Goal: Obtain resource: Download file/media

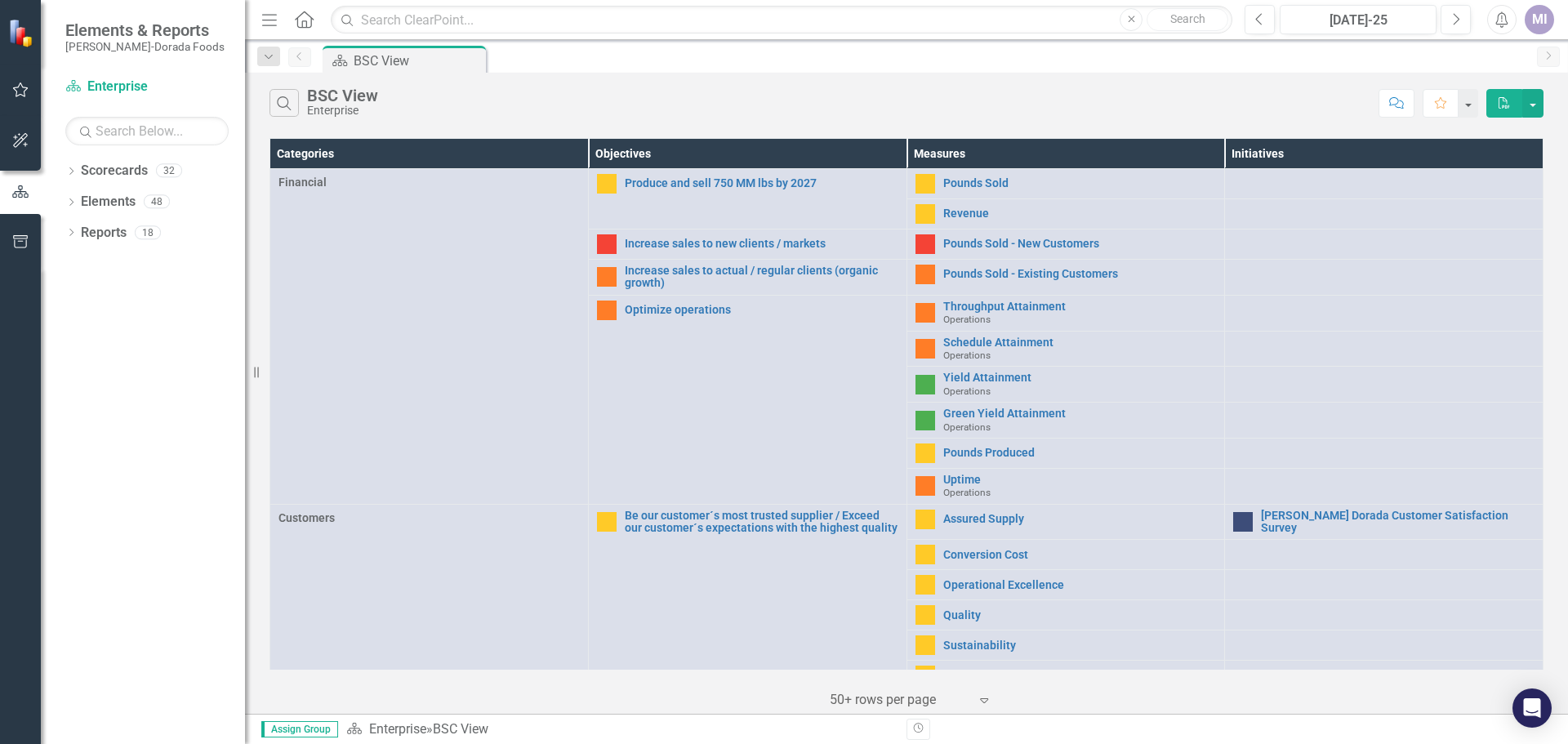
click at [1069, 111] on div "Search BSC View Enterprise" at bounding box center [819, 103] width 1101 height 28
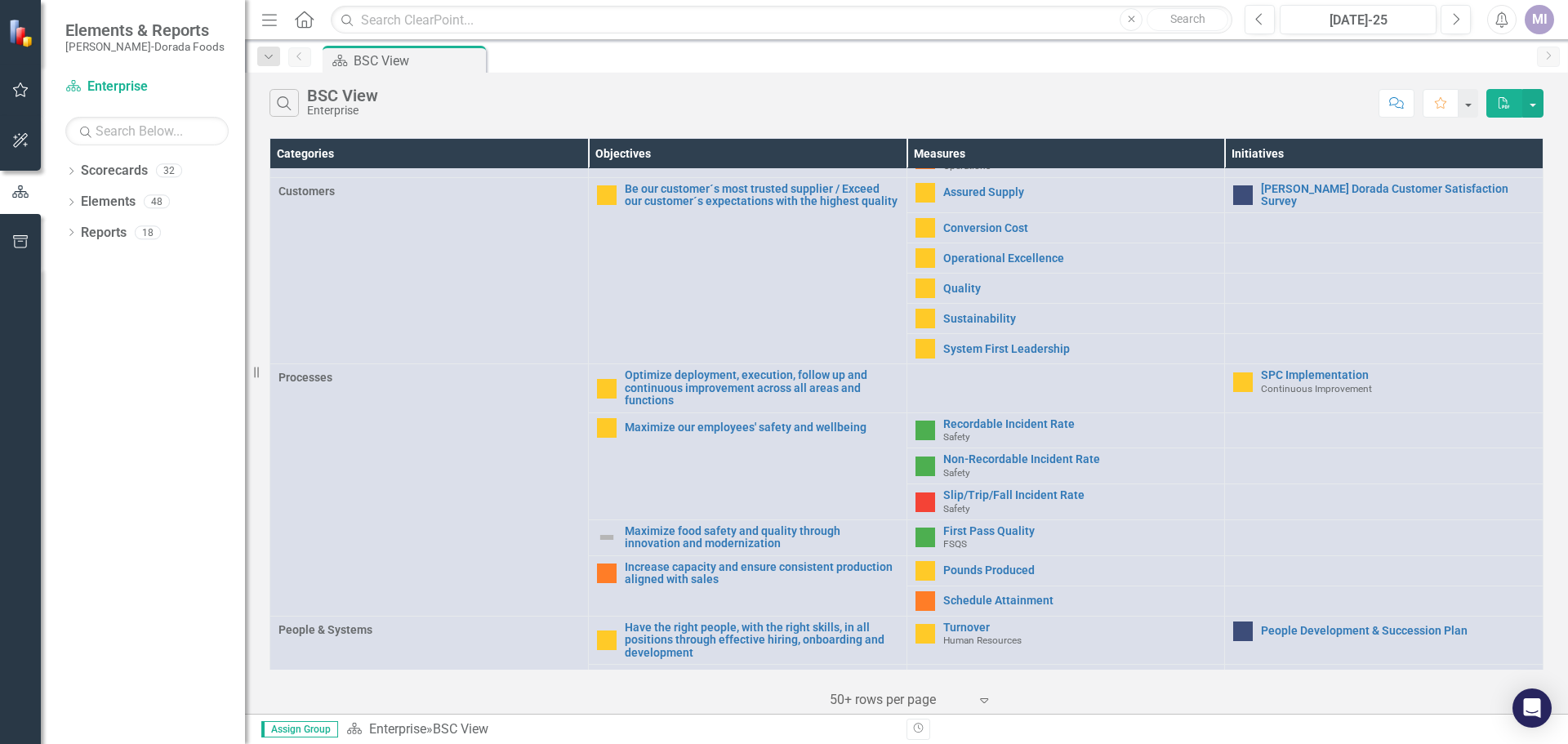
scroll to position [409, 0]
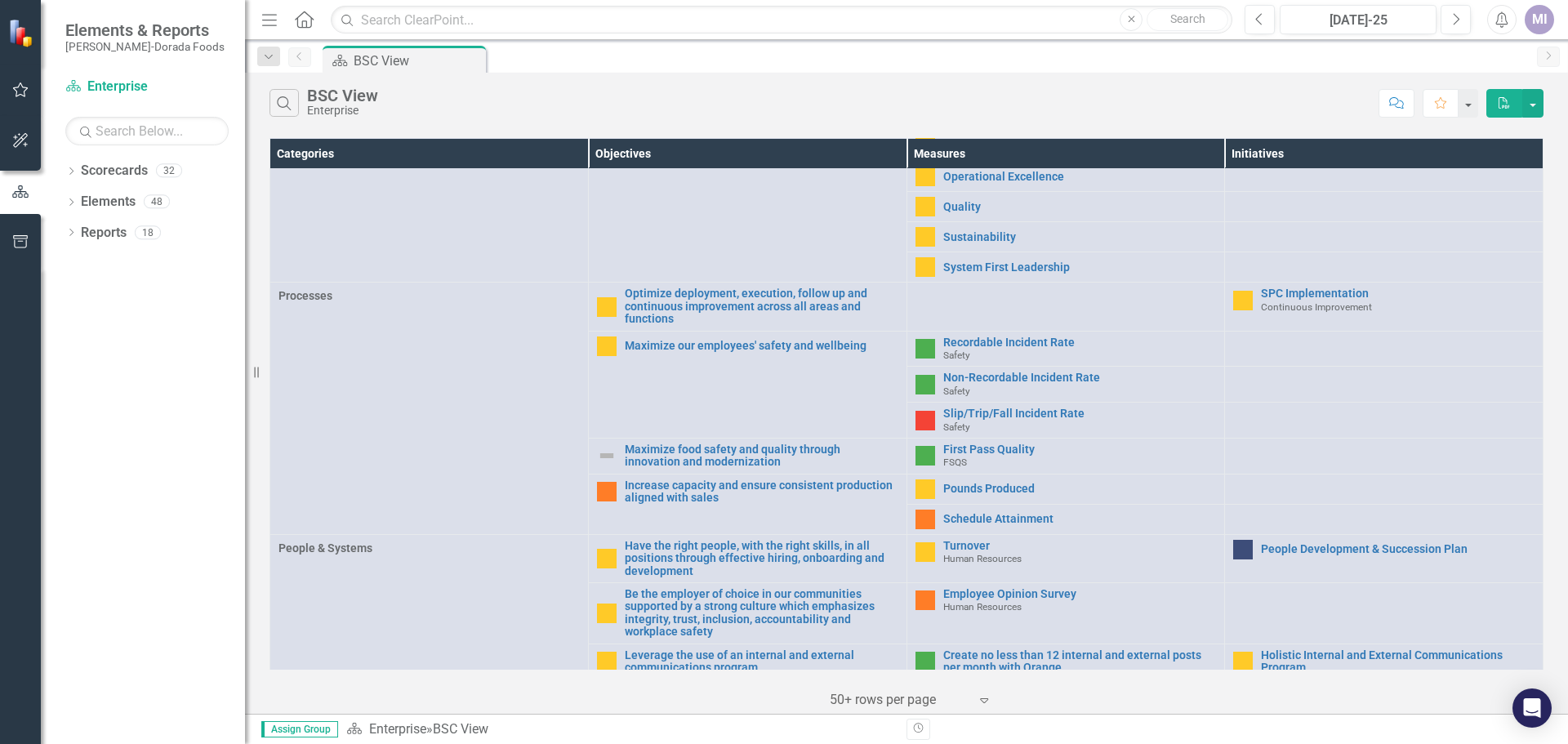
click at [925, 453] on img at bounding box center [926, 456] width 20 height 20
click at [967, 449] on link "First Pass Quality" at bounding box center [1080, 450] width 273 height 12
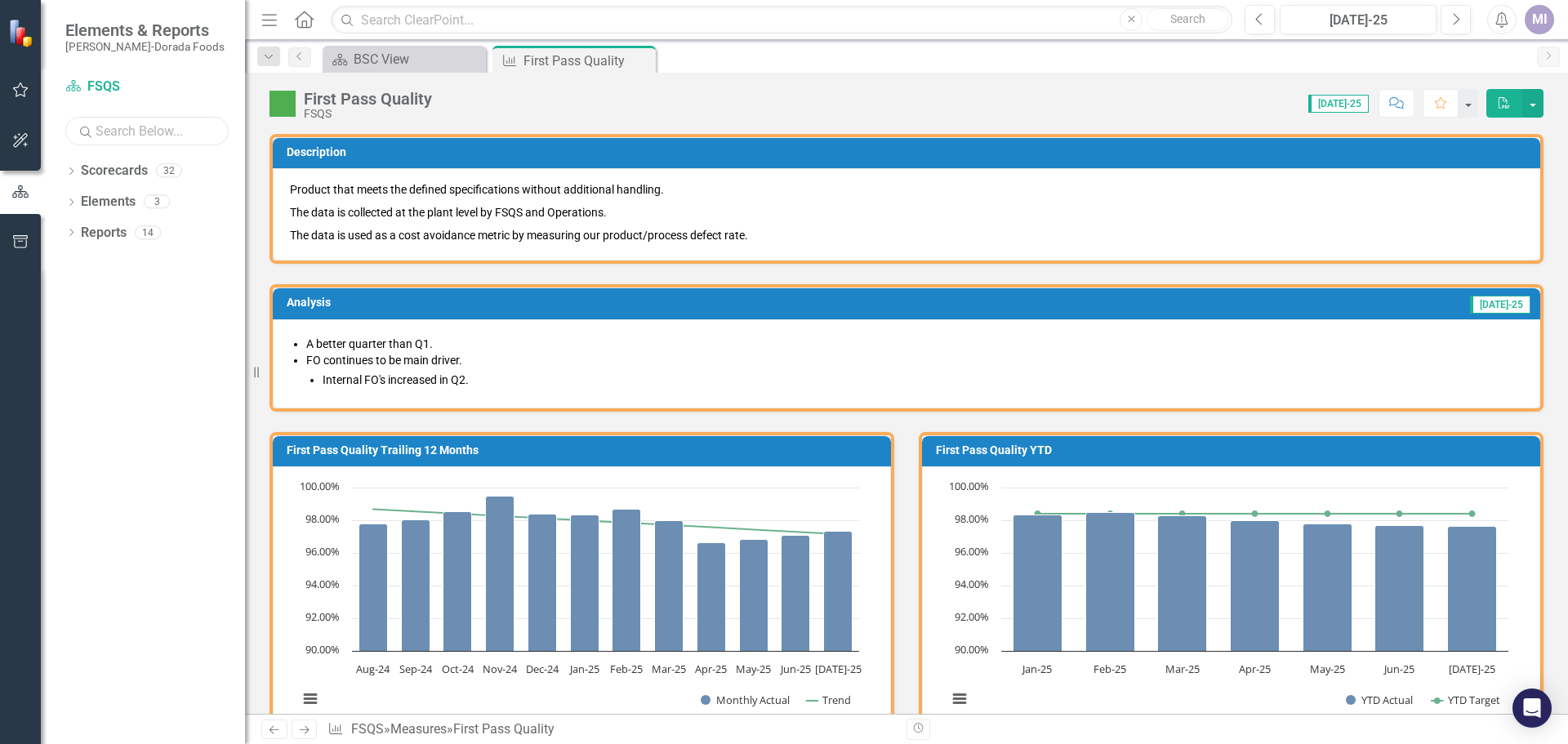
click at [124, 133] on input "text" at bounding box center [147, 131] width 163 height 29
type input "[GEOGRAPHIC_DATA]"
click at [71, 173] on icon at bounding box center [71, 171] width 4 height 7
click at [112, 266] on link "[GEOGRAPHIC_DATA]" at bounding box center [175, 264] width 139 height 19
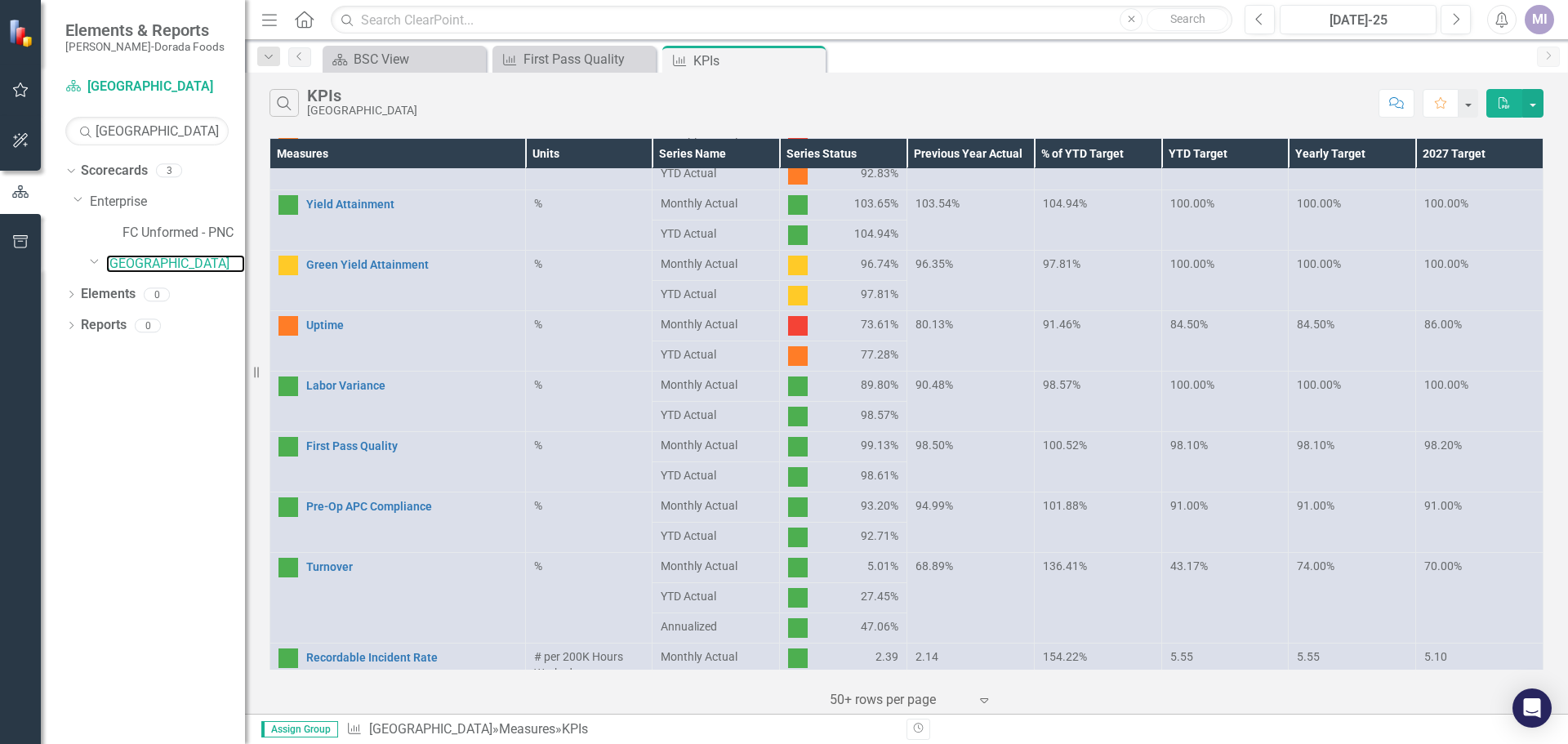
scroll to position [409, 0]
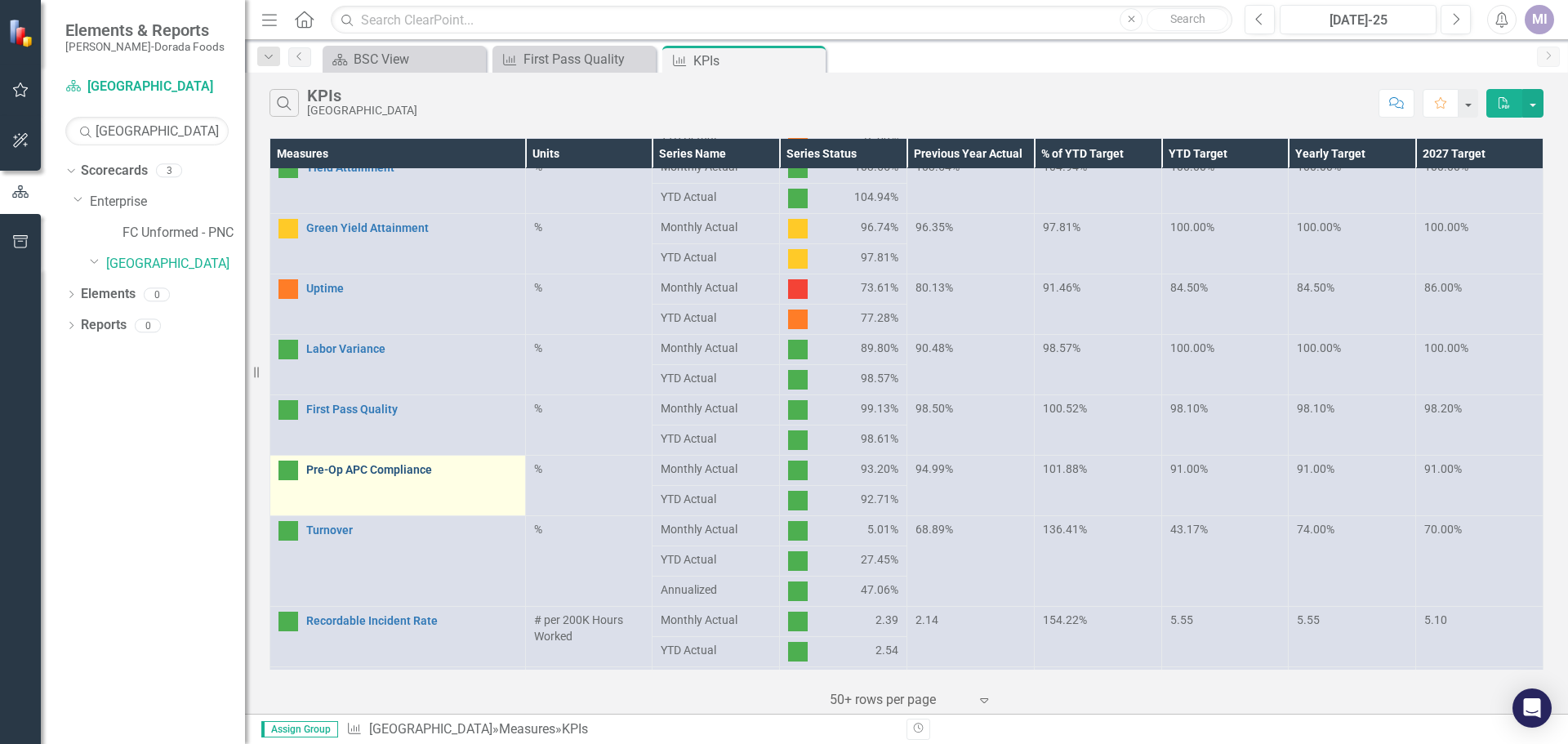
click at [363, 473] on link "Pre-Op APC Compliance" at bounding box center [412, 470] width 211 height 12
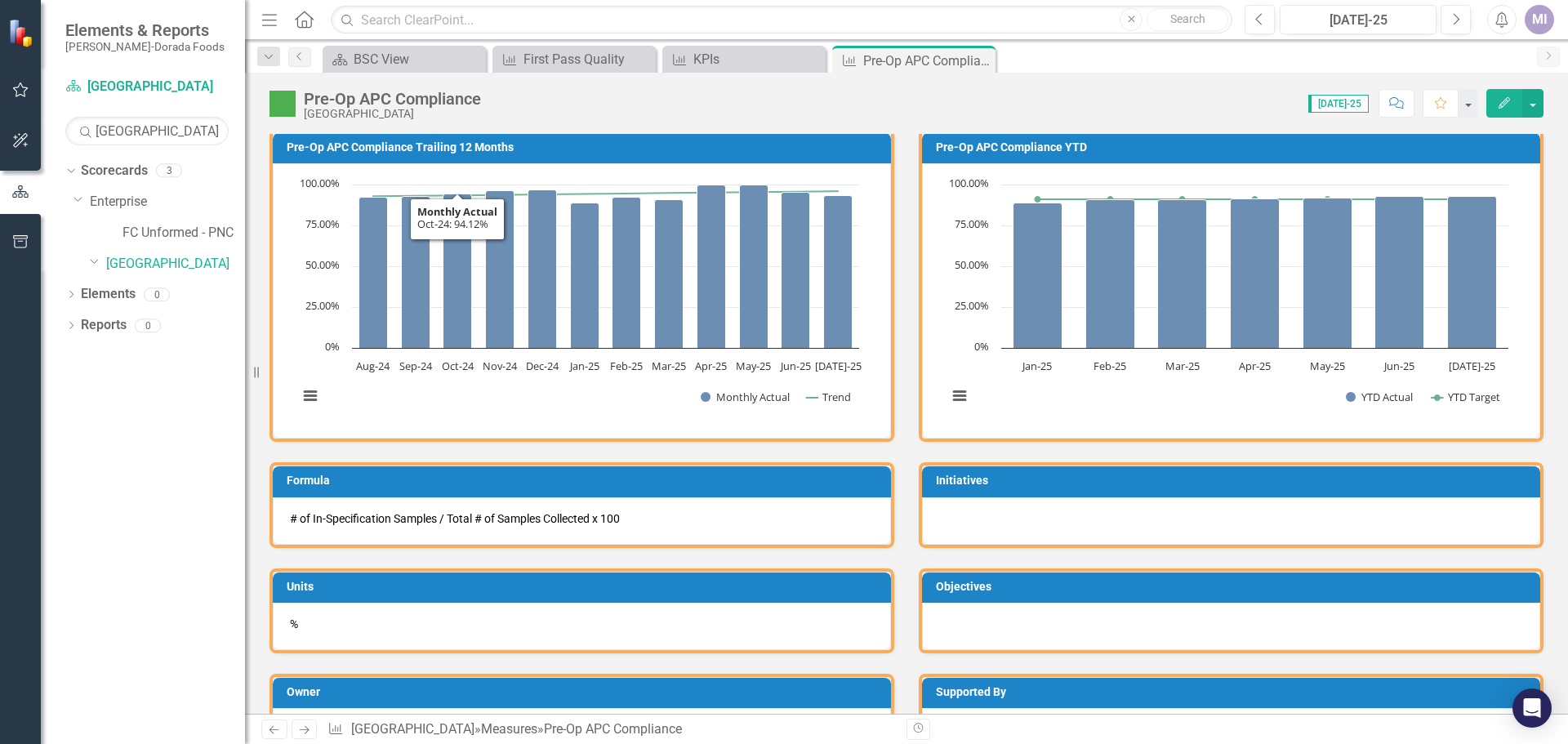
scroll to position [292, 0]
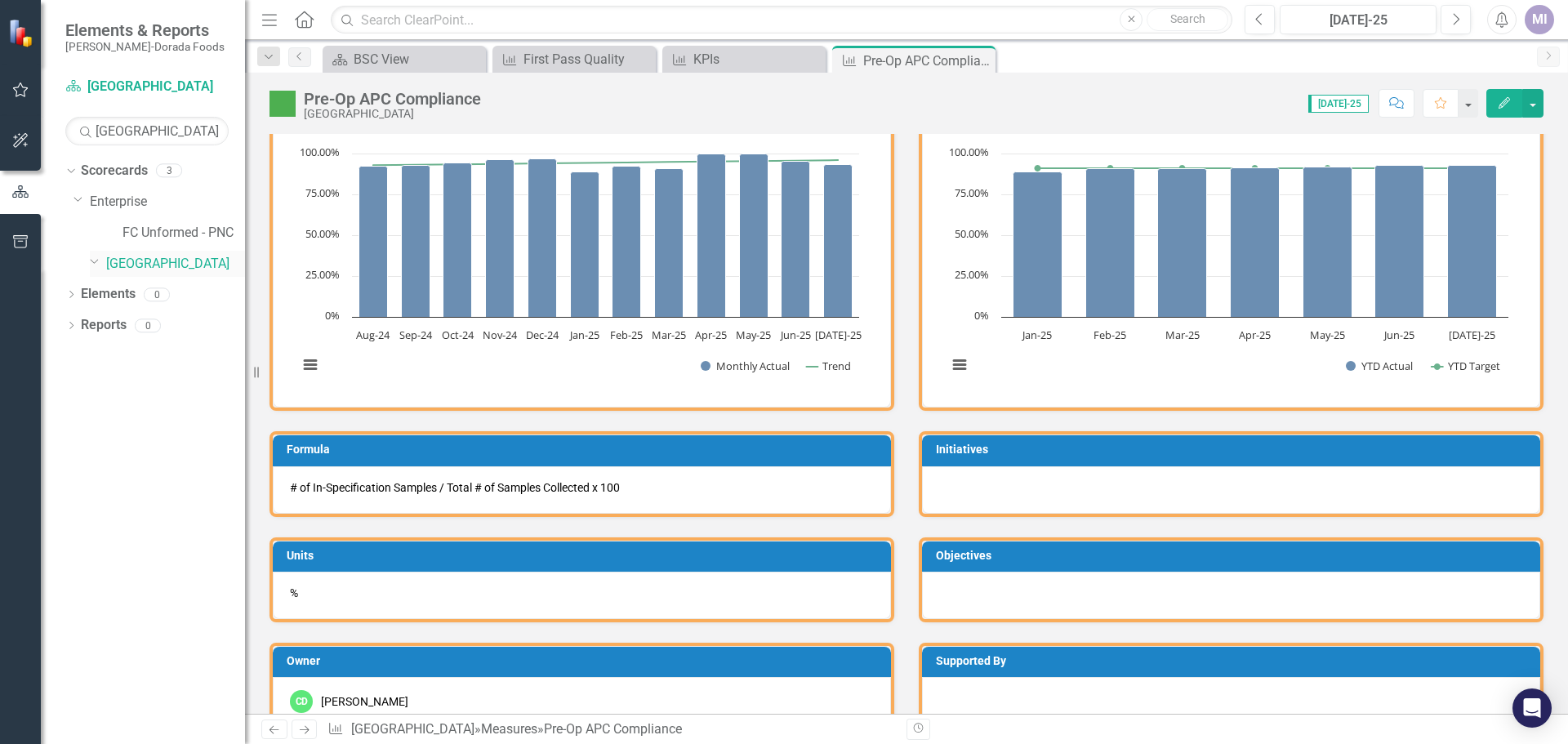
click at [128, 268] on link "[GEOGRAPHIC_DATA]" at bounding box center [175, 264] width 139 height 19
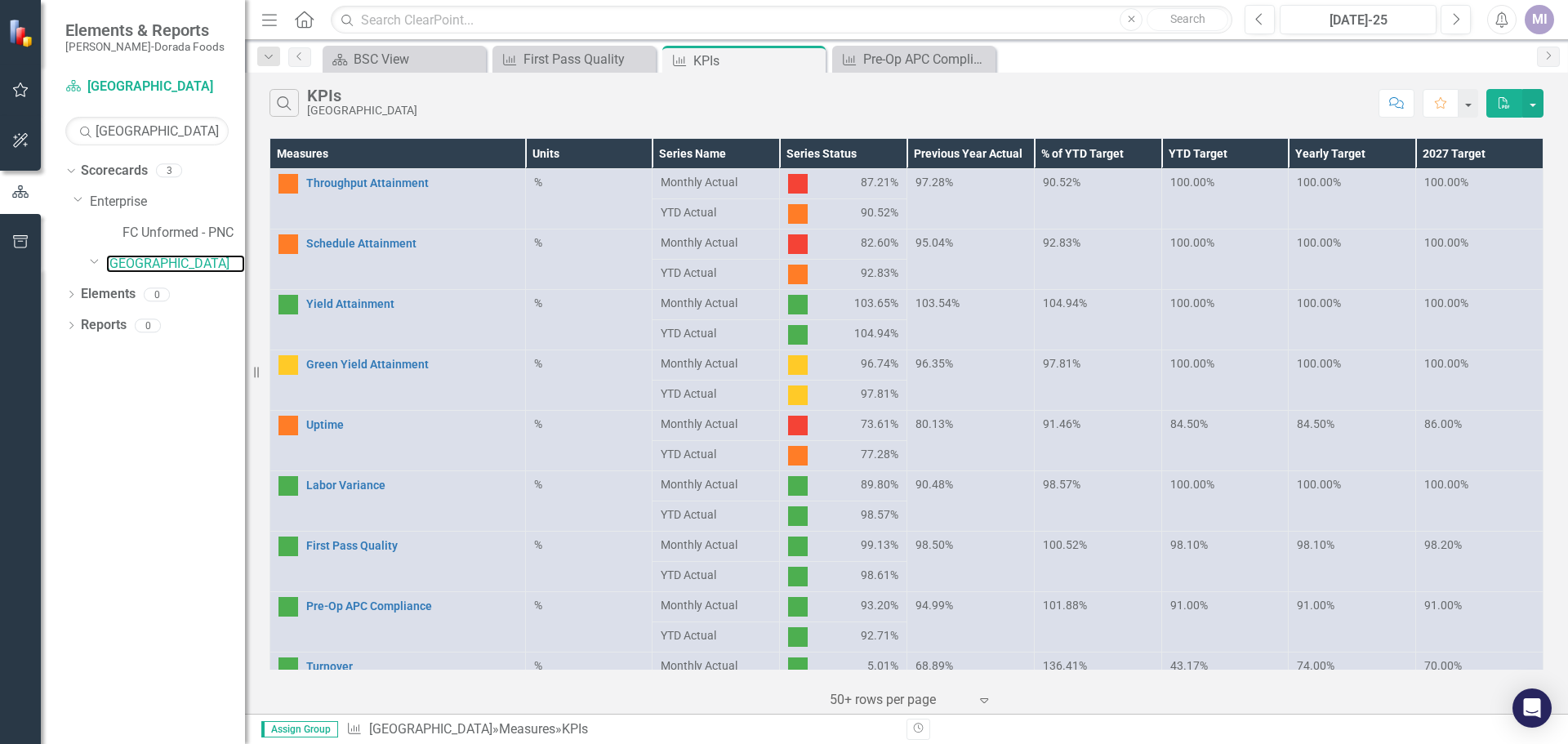
scroll to position [327, 0]
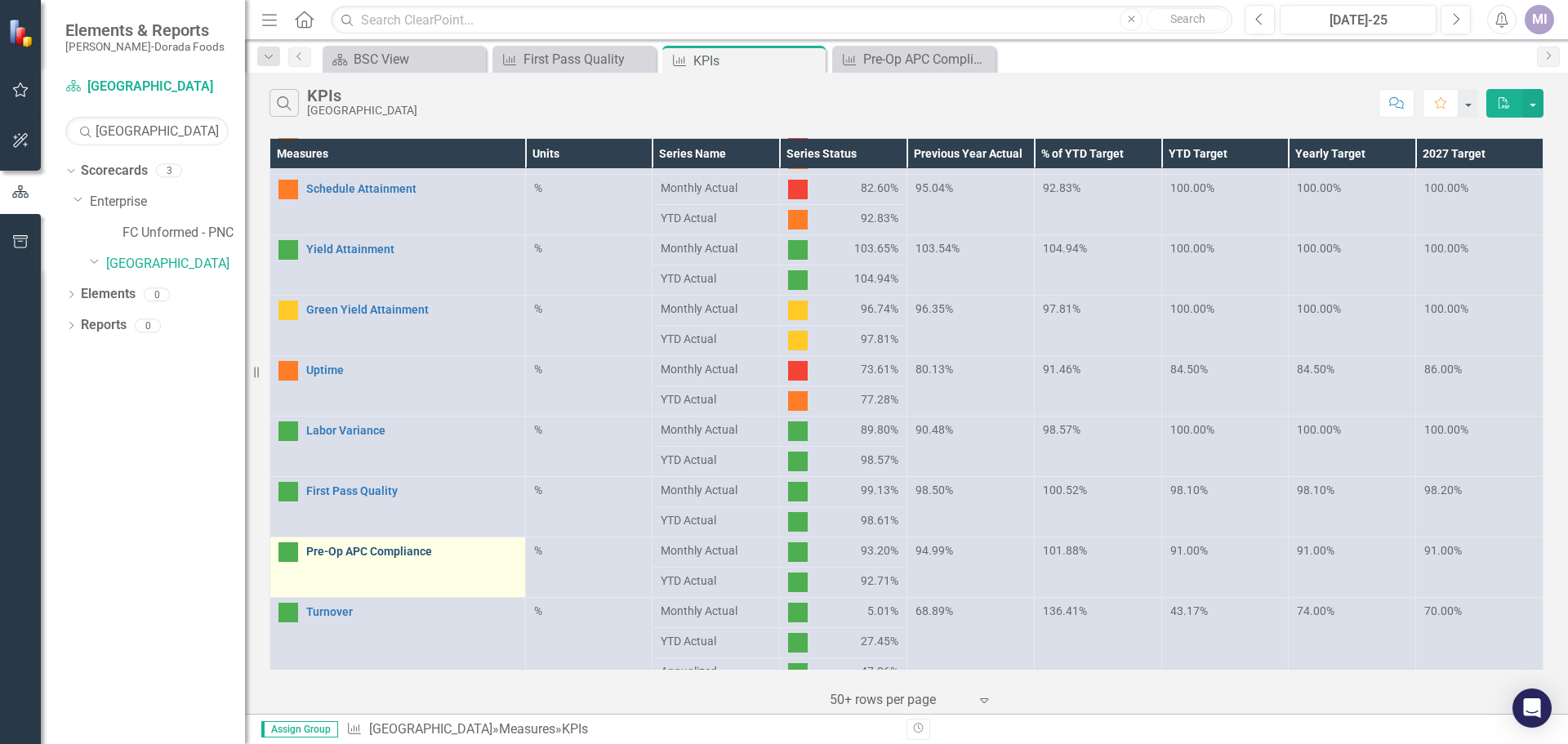
click at [334, 558] on link "Pre-Op APC Compliance" at bounding box center [412, 551] width 211 height 12
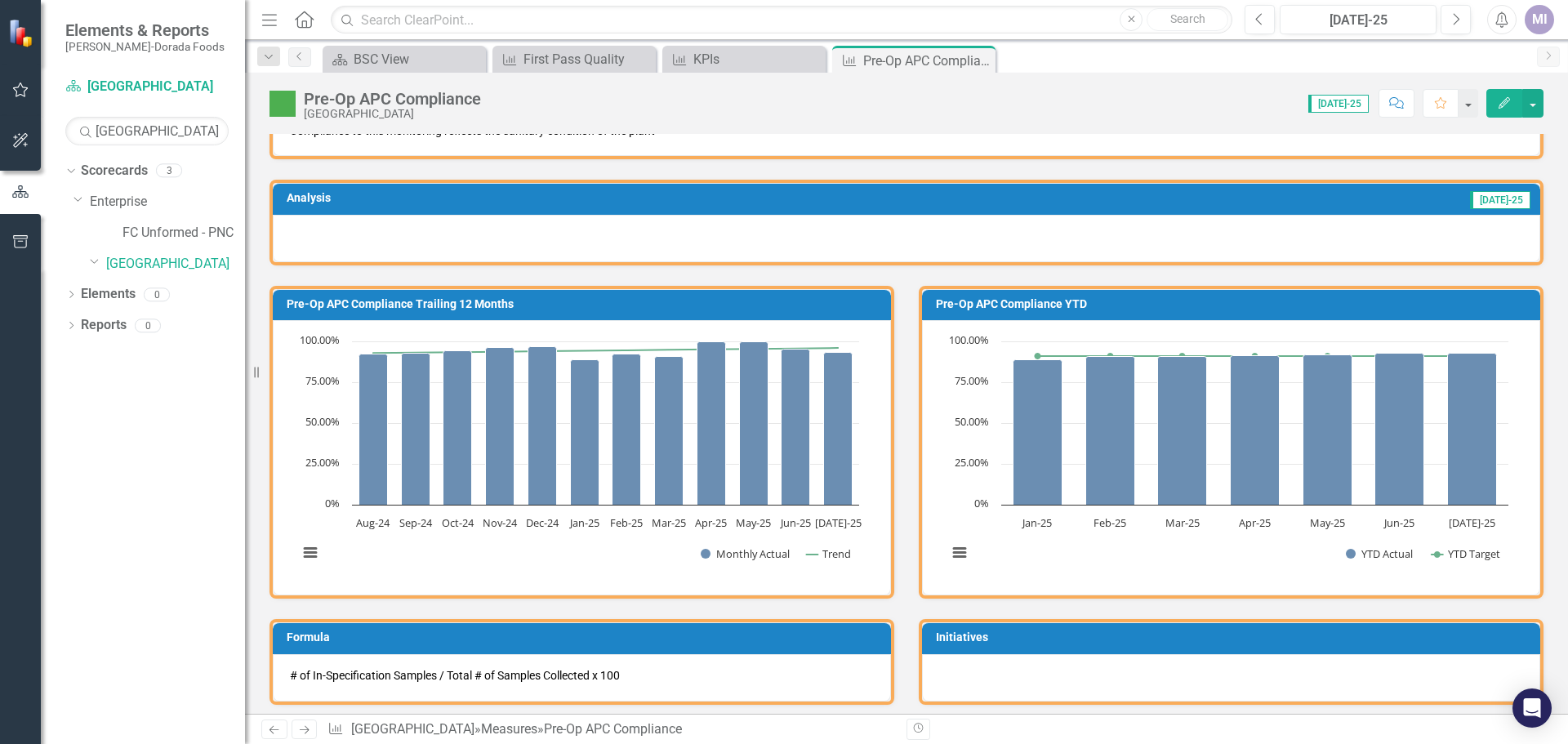
scroll to position [82, 0]
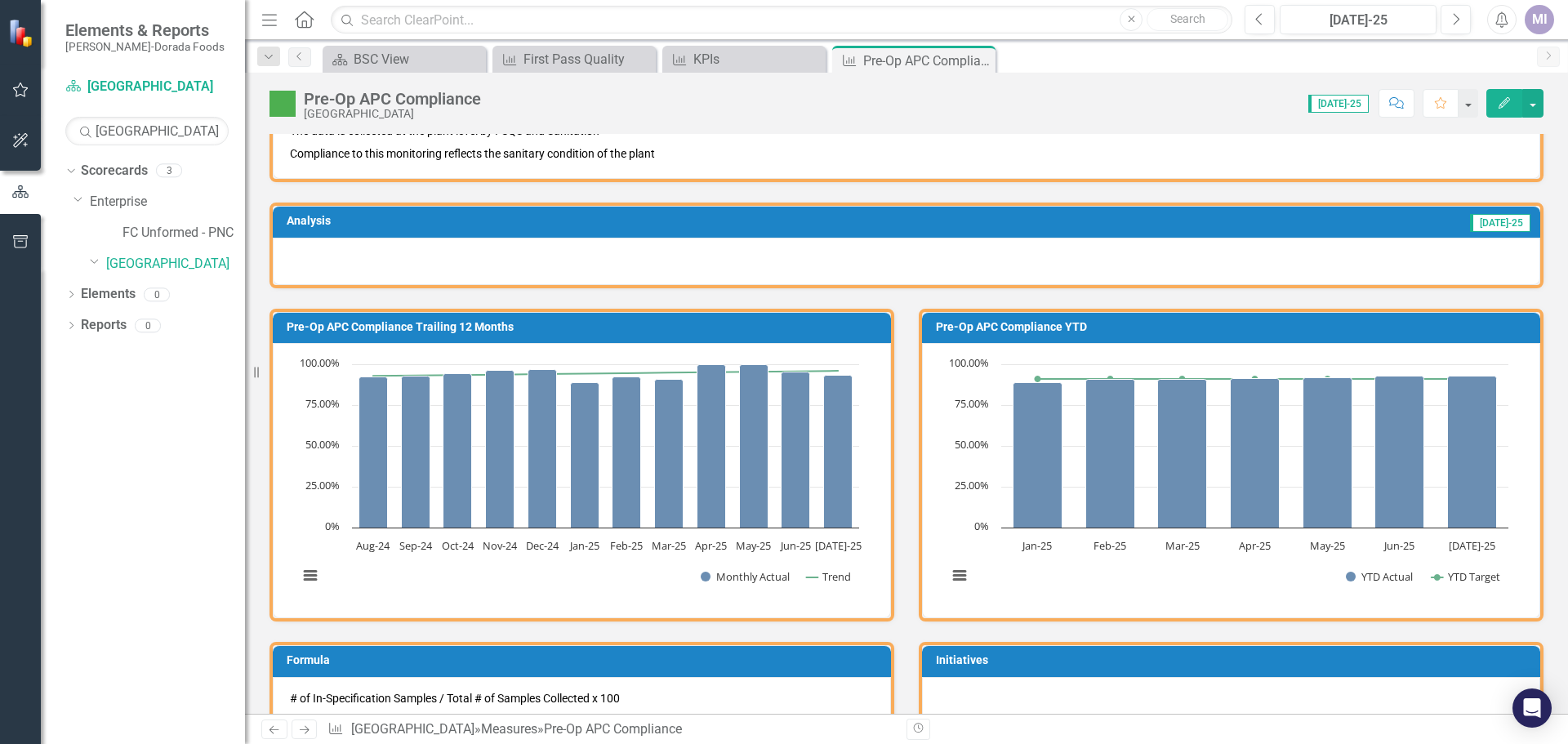
click at [254, 374] on icon at bounding box center [256, 372] width 5 height 12
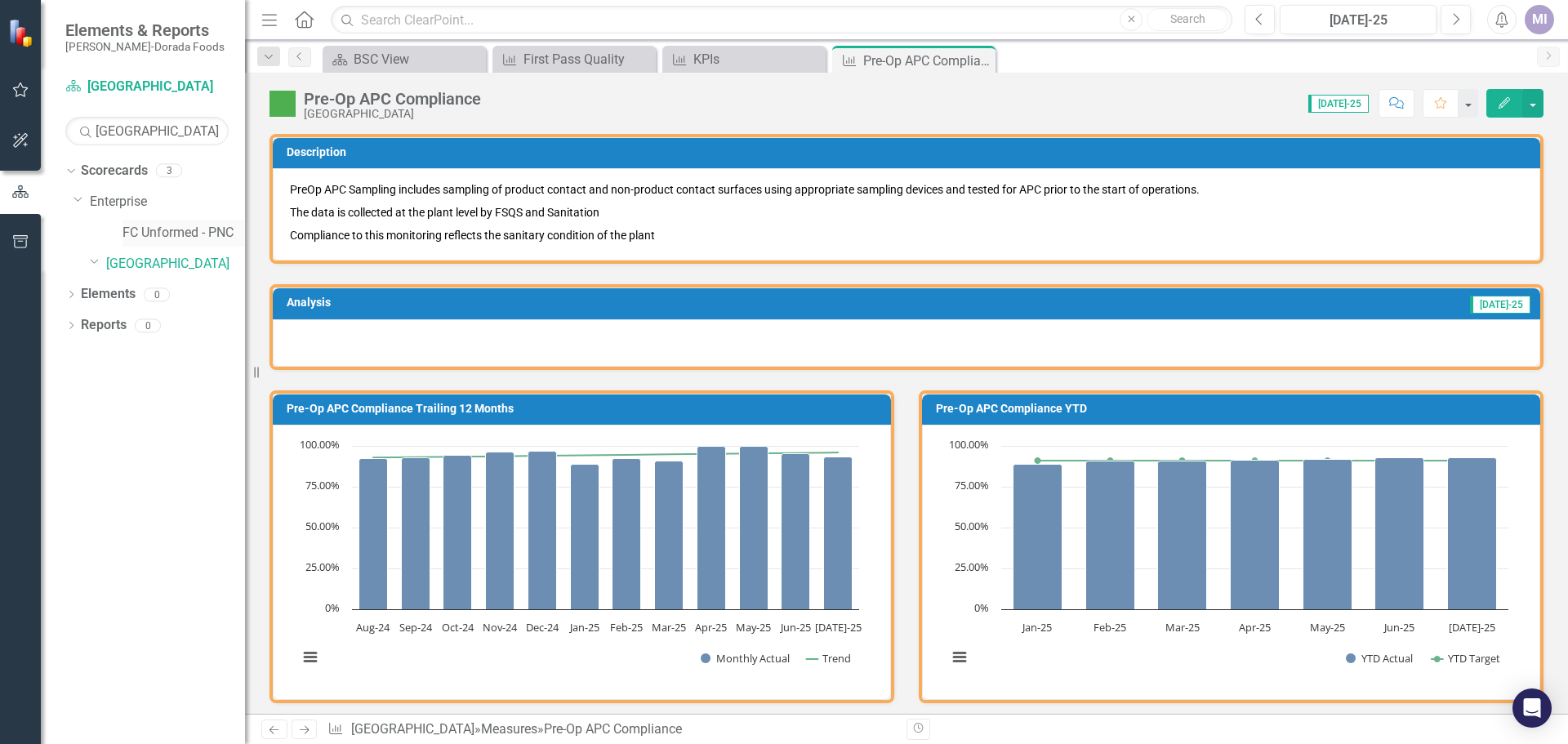
click at [147, 235] on link "FC Unformed - PNC" at bounding box center [184, 233] width 123 height 19
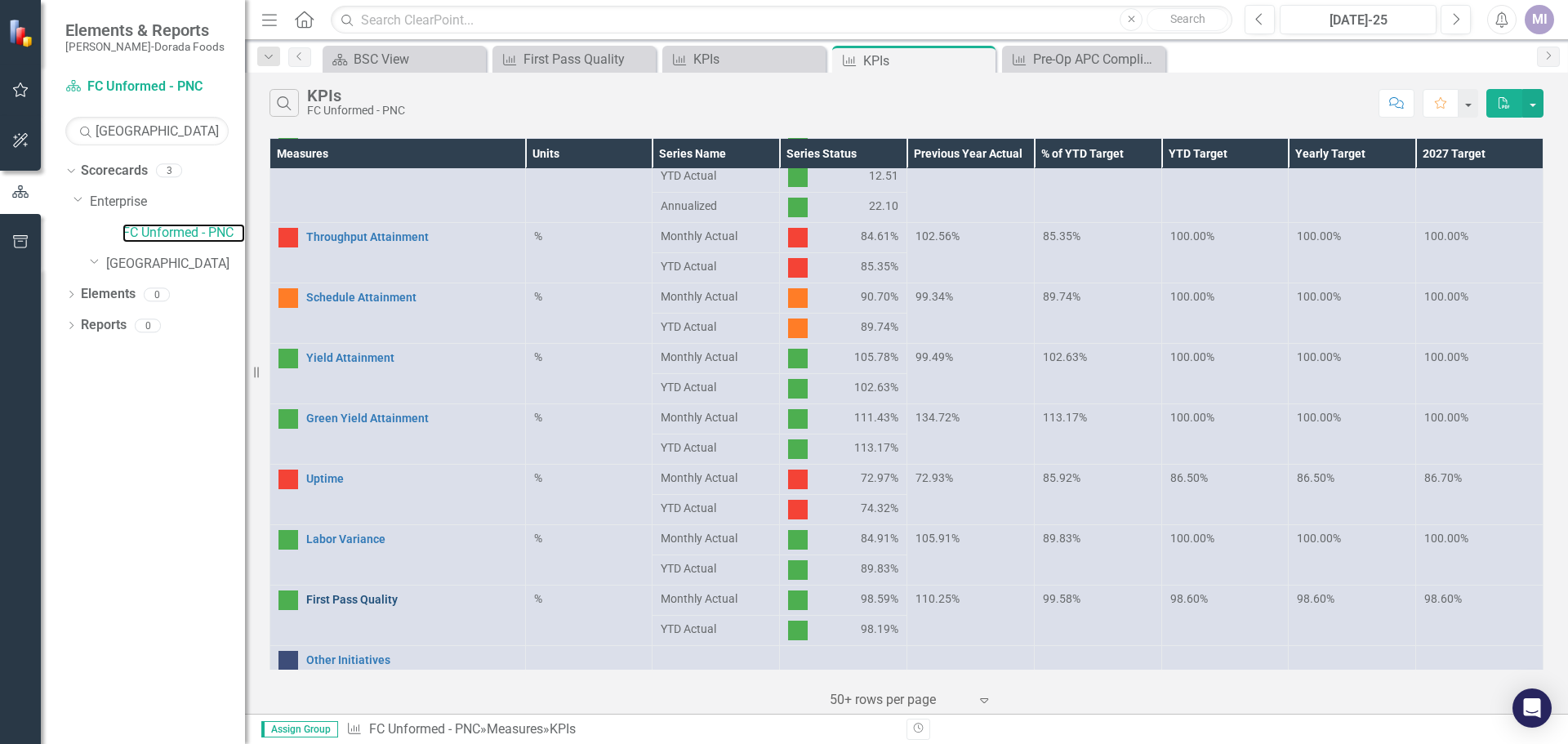
scroll to position [225, 0]
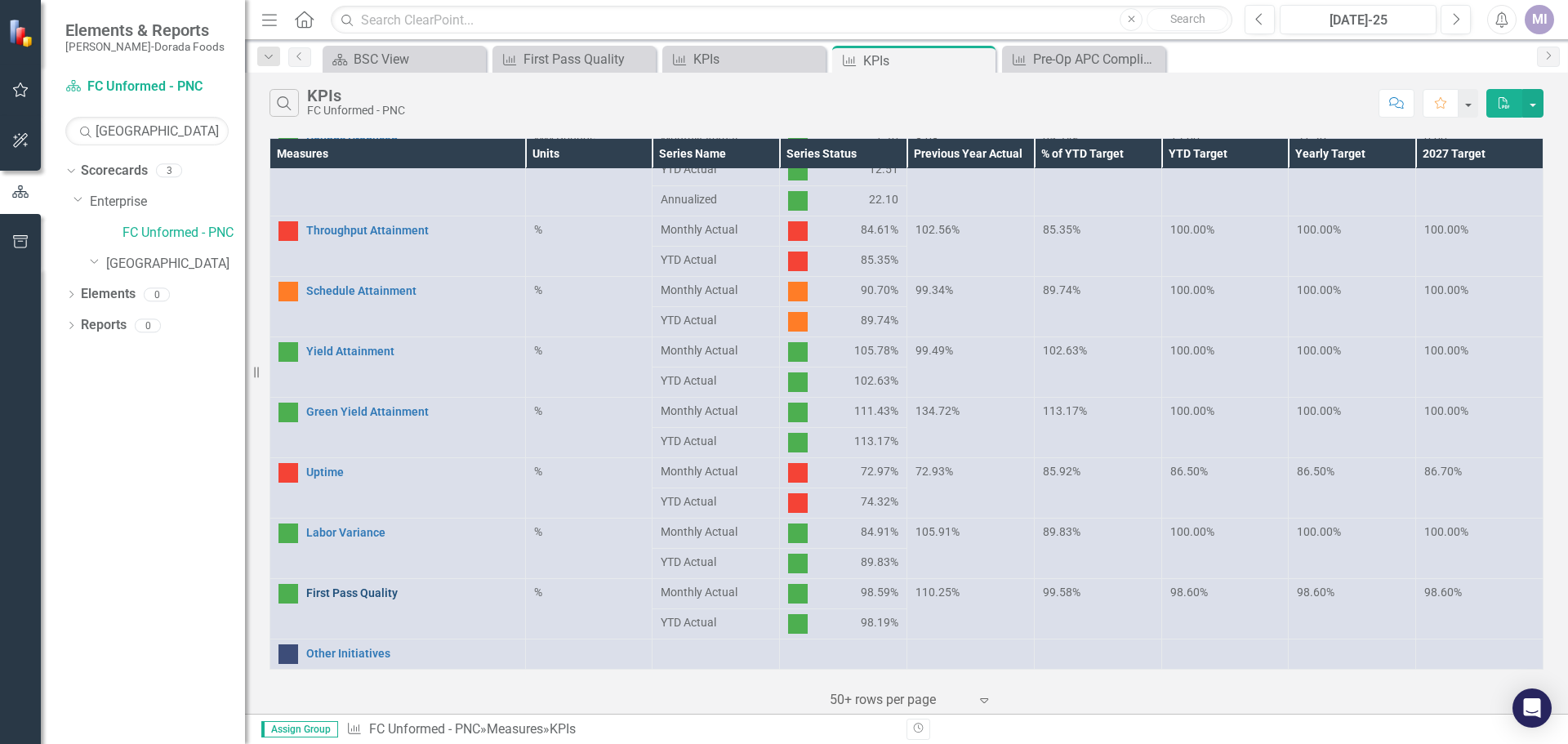
click at [345, 589] on link "First Pass Quality" at bounding box center [412, 593] width 211 height 12
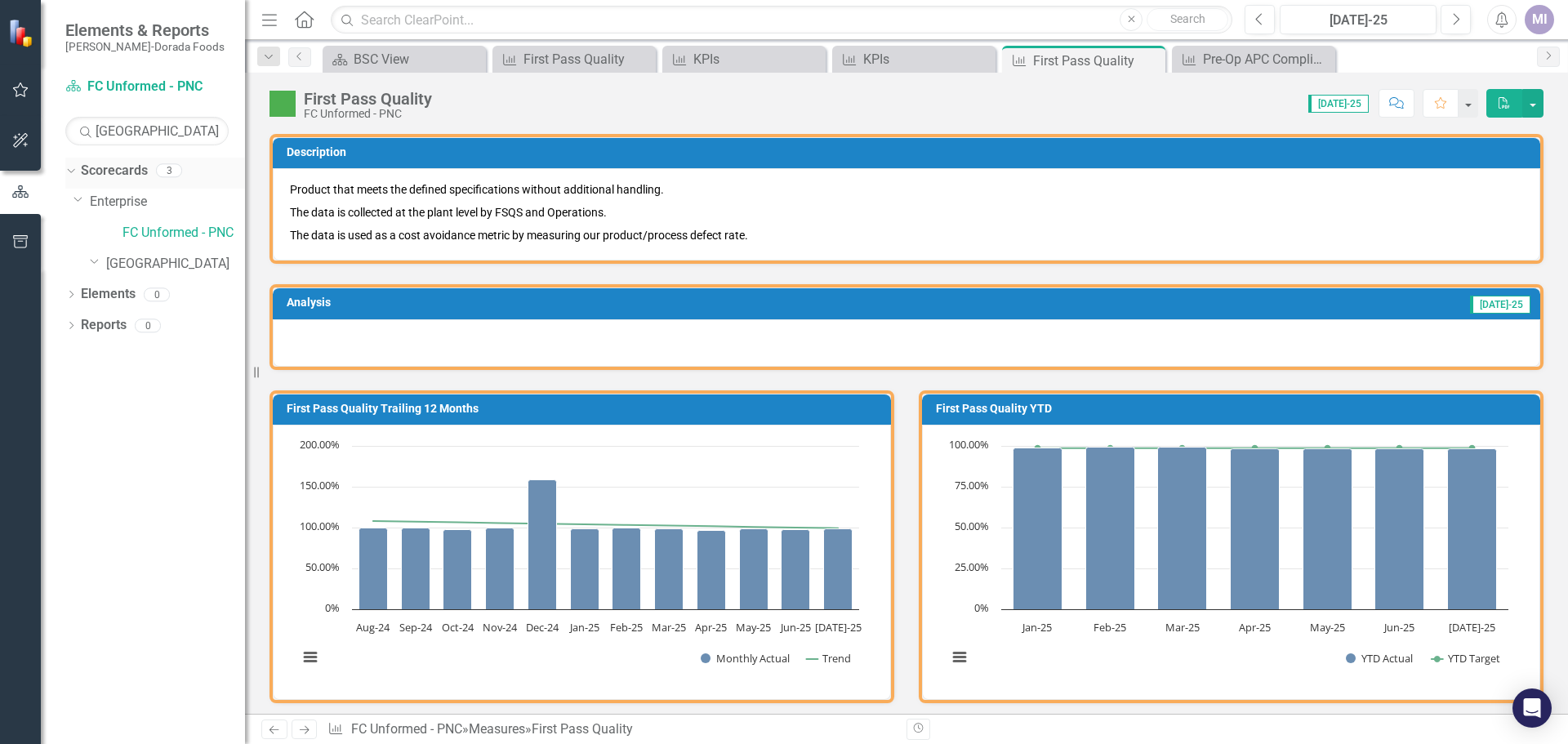
click at [103, 175] on link "Scorecards" at bounding box center [114, 171] width 67 height 19
click at [97, 262] on icon "Dropdown" at bounding box center [95, 260] width 10 height 12
click at [115, 263] on link "[GEOGRAPHIC_DATA]" at bounding box center [175, 264] width 139 height 19
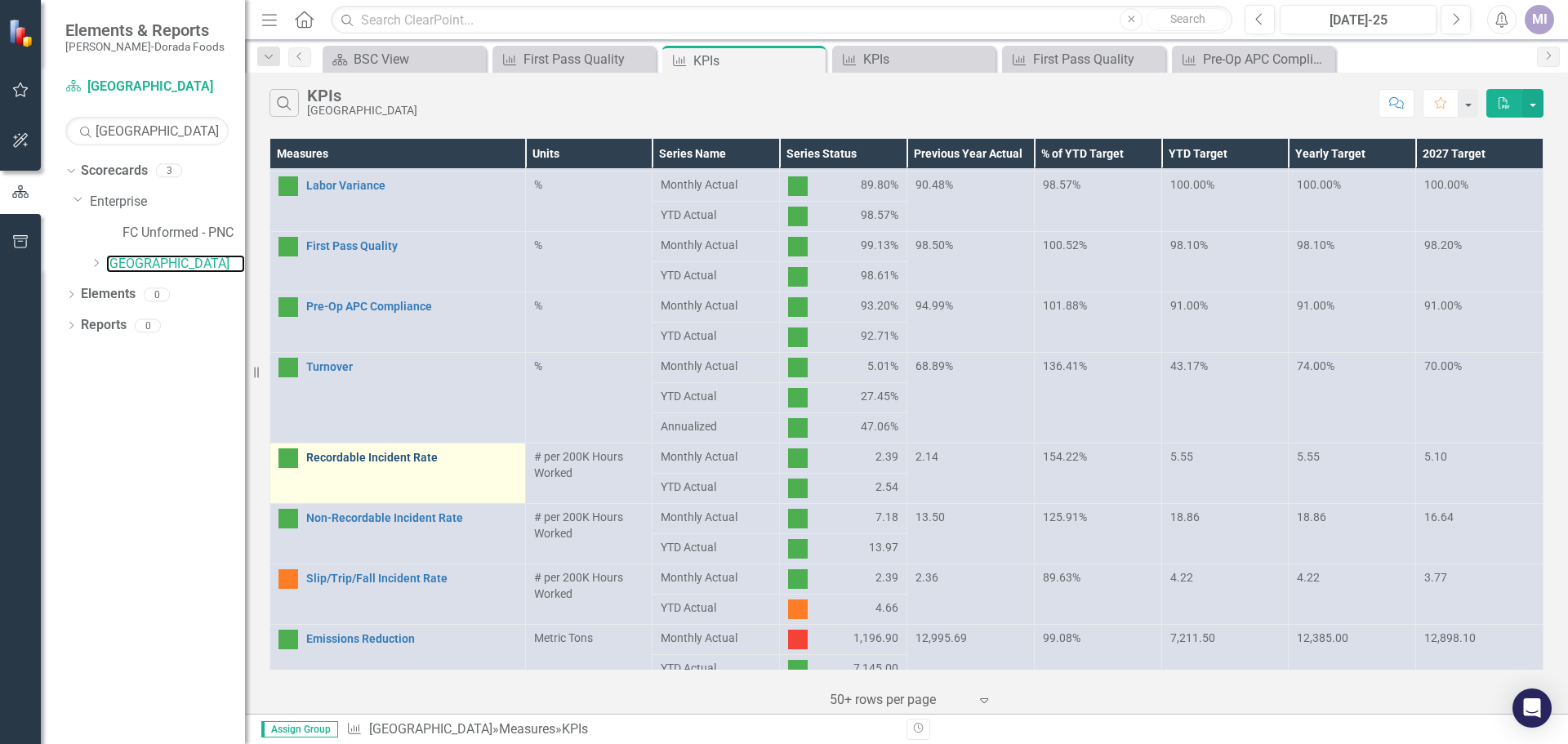
scroll to position [490, 0]
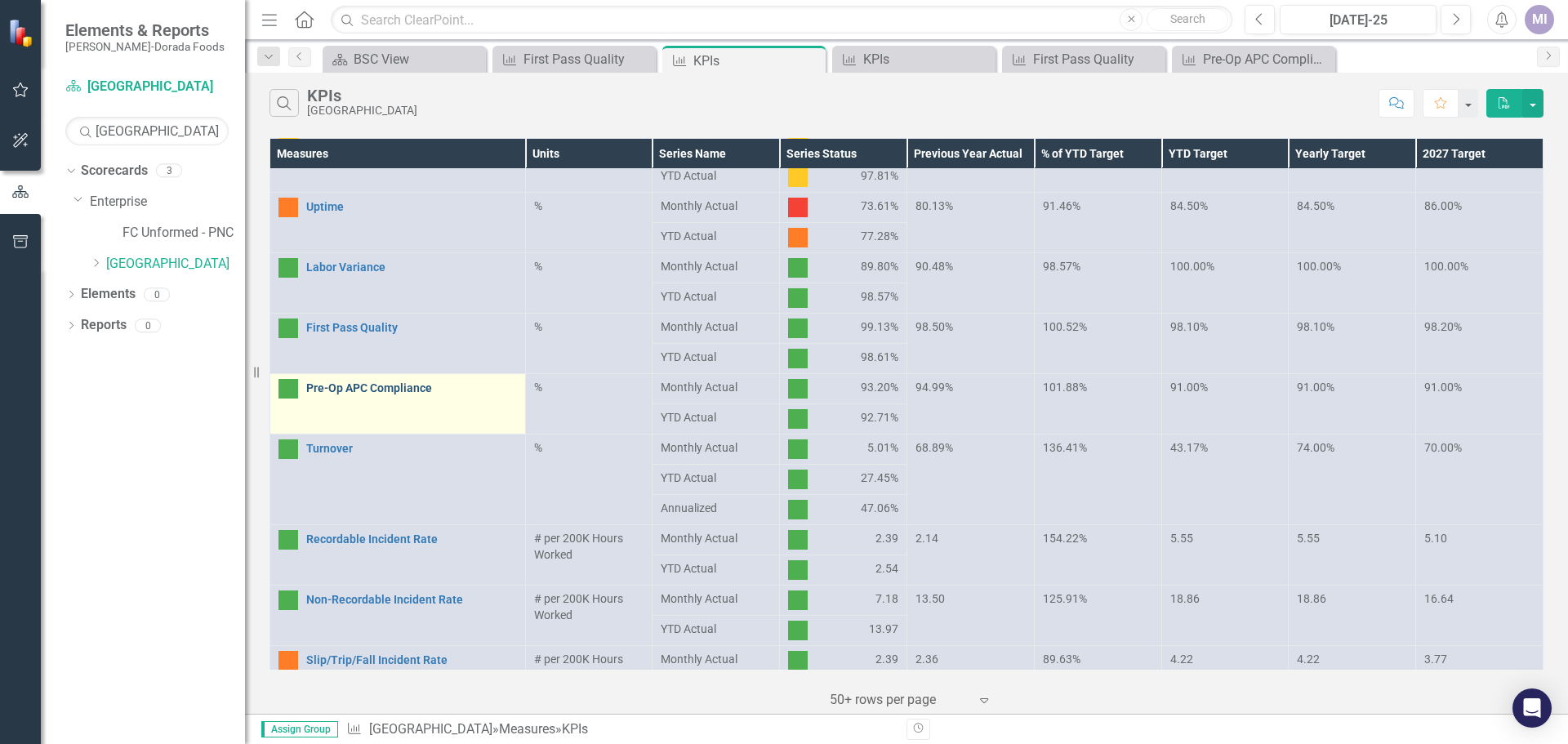
click at [399, 390] on link "Pre-Op APC Compliance" at bounding box center [412, 388] width 211 height 12
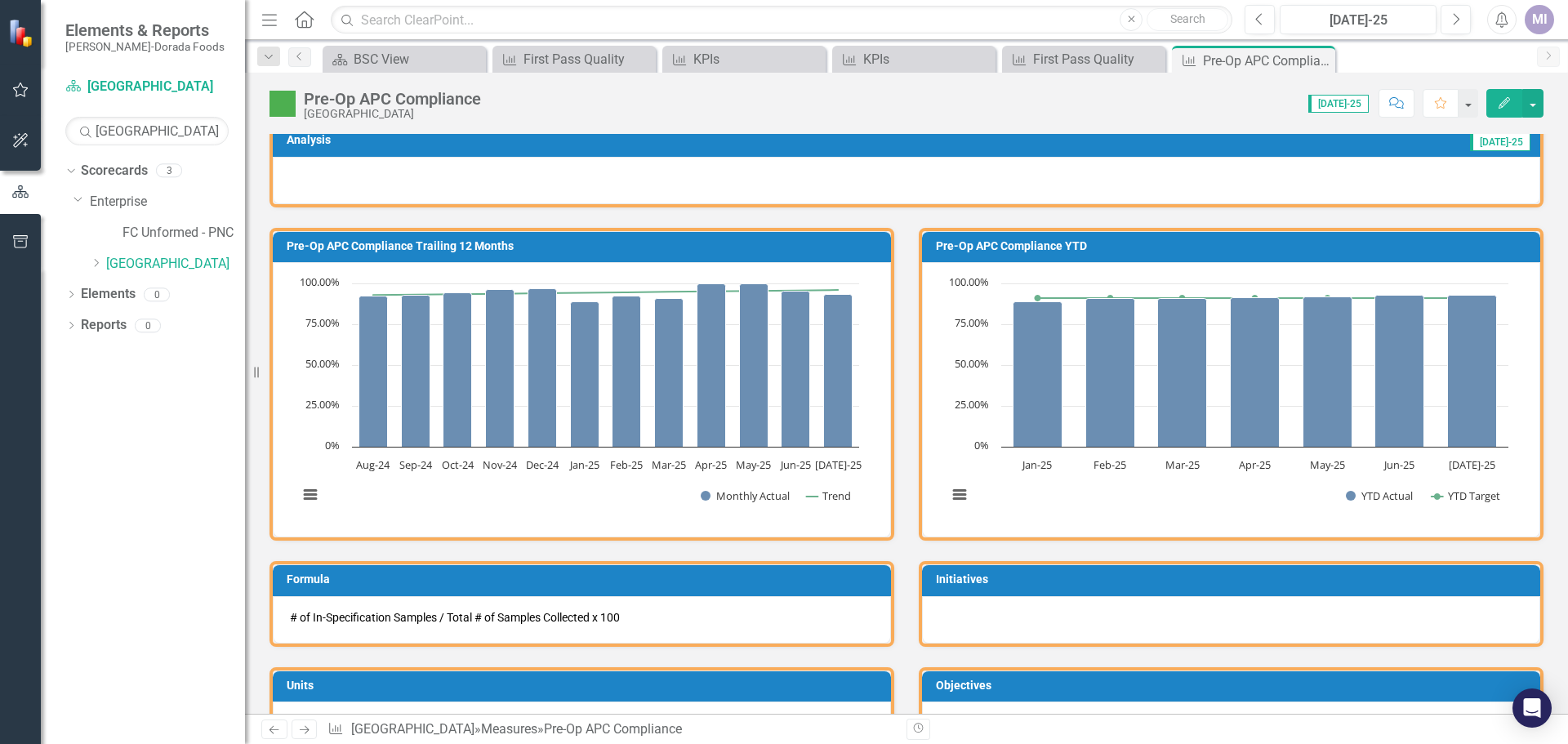
scroll to position [163, 0]
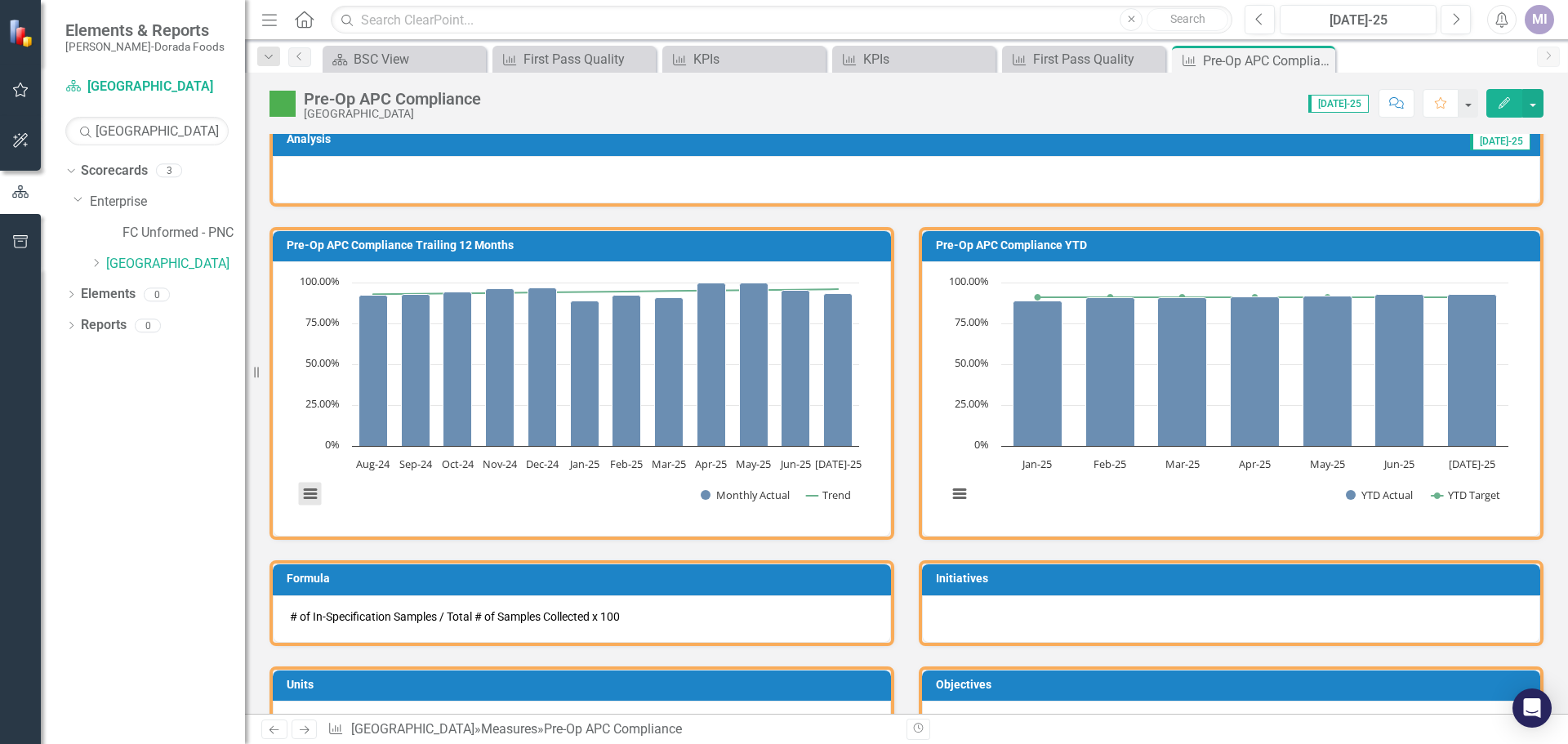
click at [309, 494] on button "View chart menu, Chart" at bounding box center [310, 494] width 23 height 23
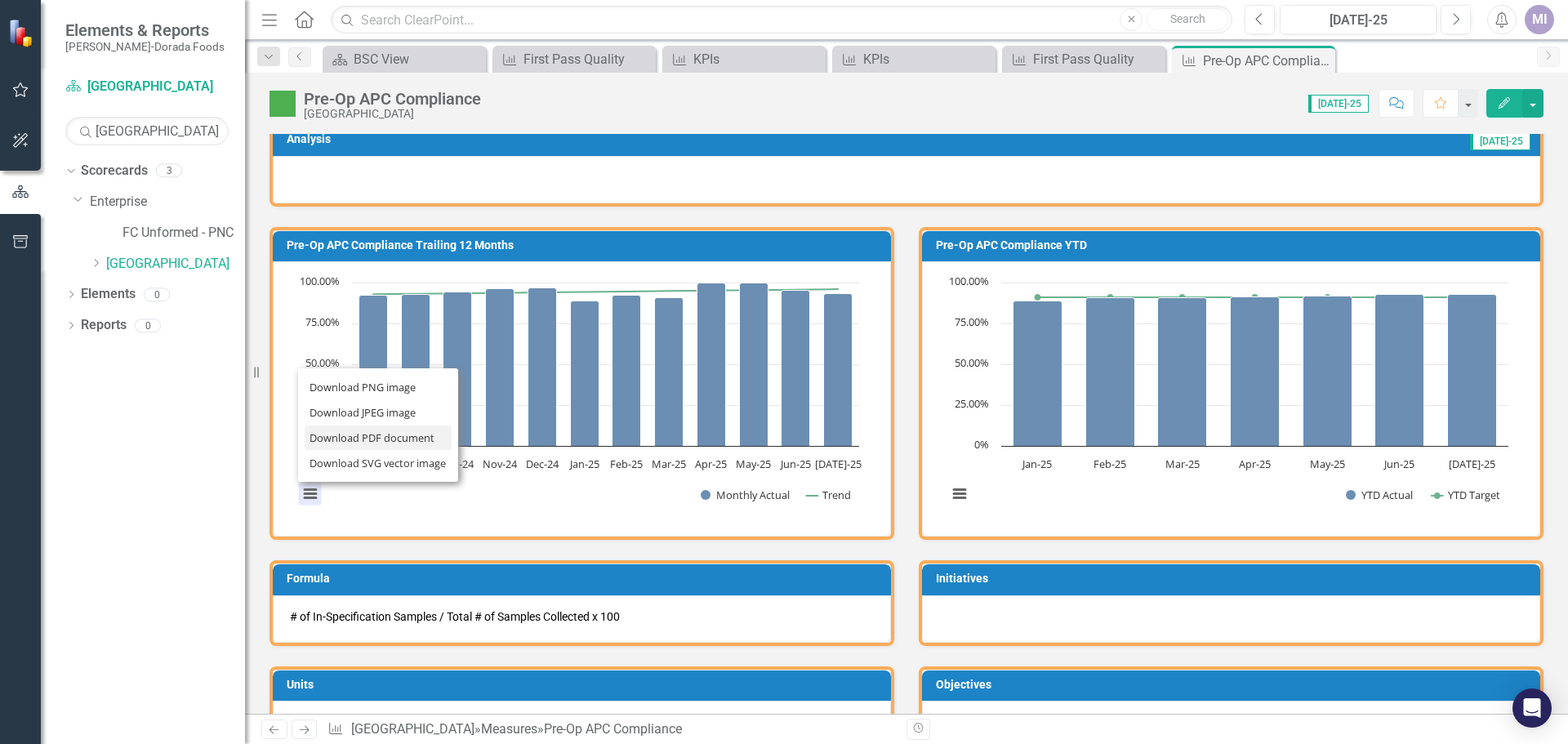
click at [368, 437] on li "Download PDF document" at bounding box center [378, 438] width 147 height 26
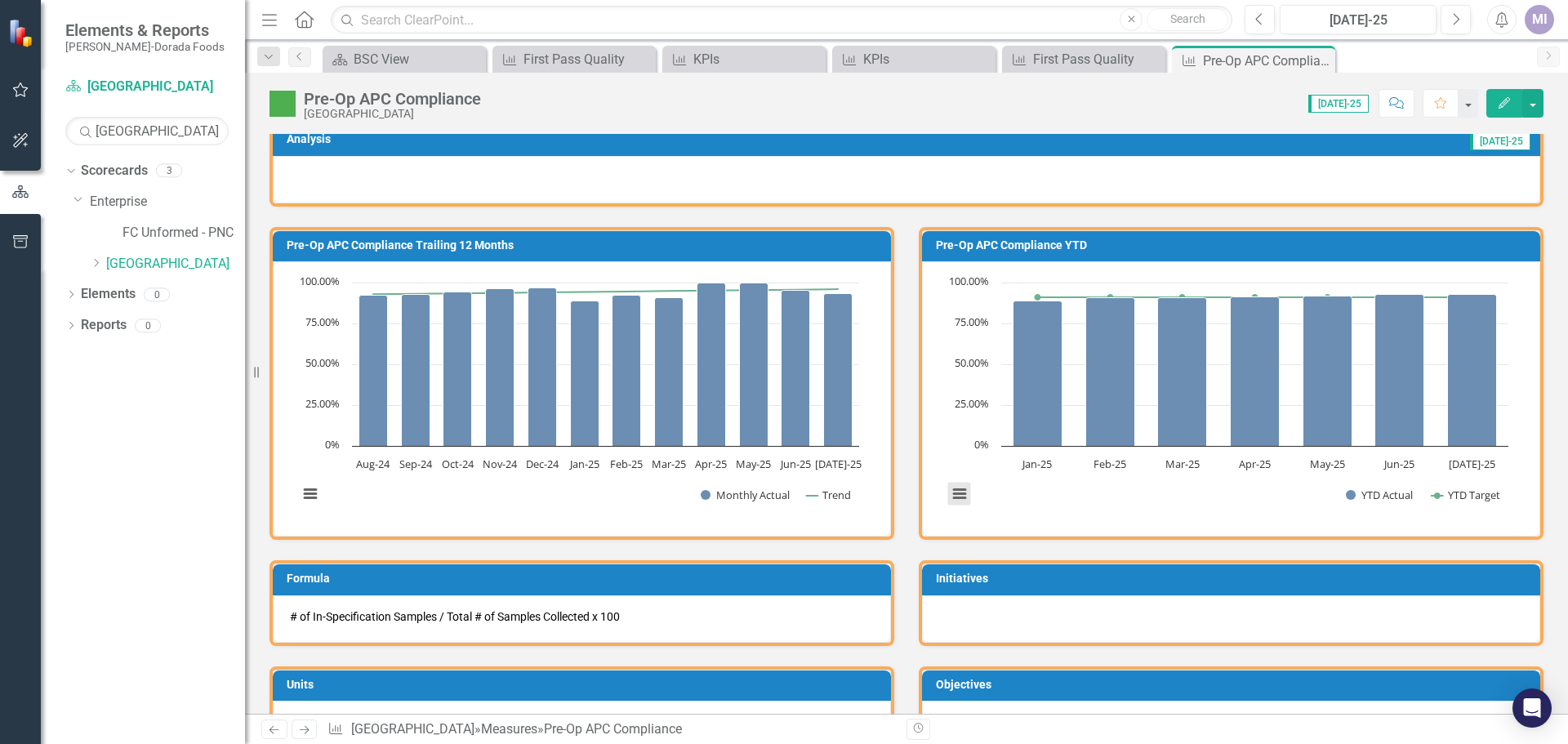
click at [953, 496] on button "View chart menu, Chart" at bounding box center [959, 494] width 23 height 23
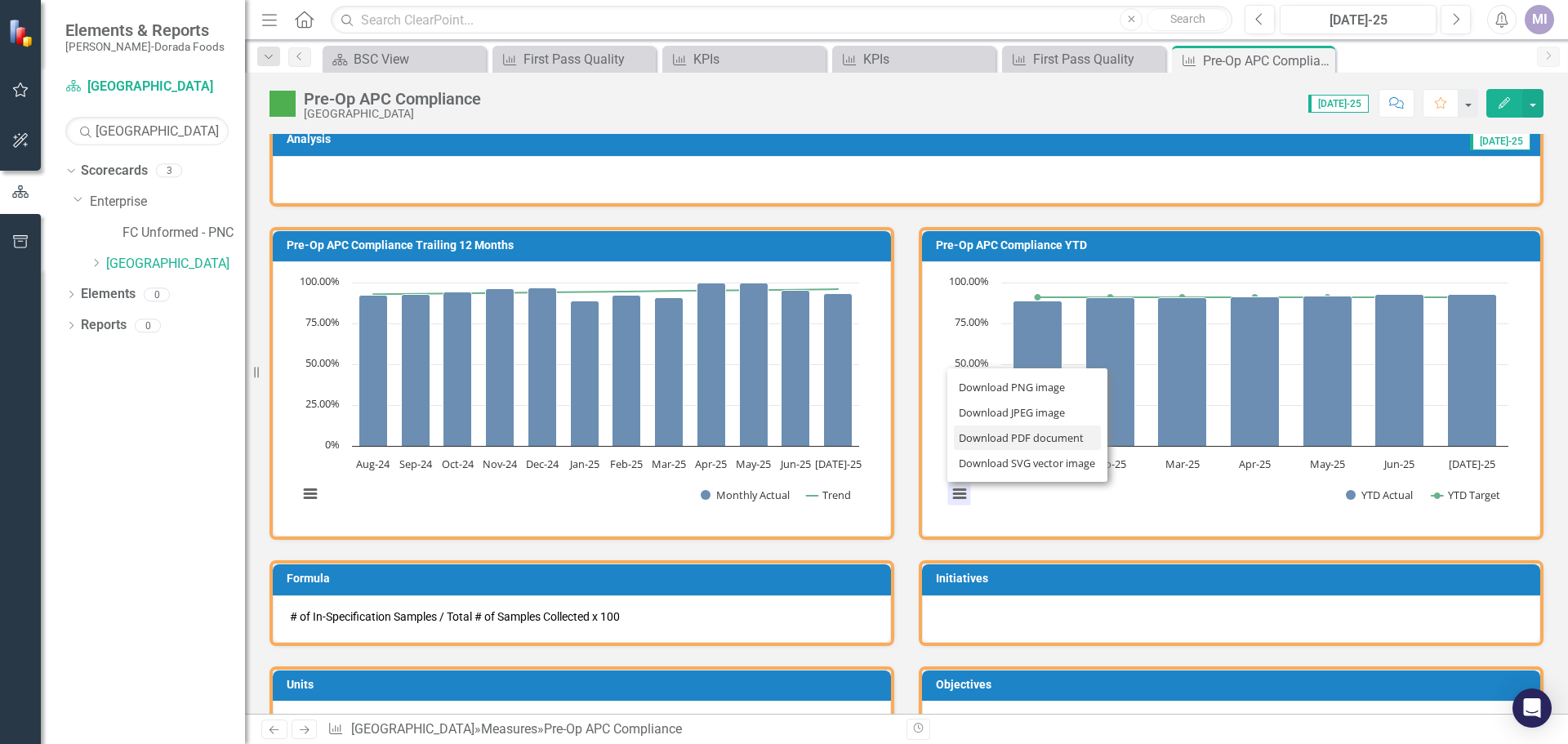
click at [1002, 440] on li "Download PDF document" at bounding box center [1027, 438] width 147 height 26
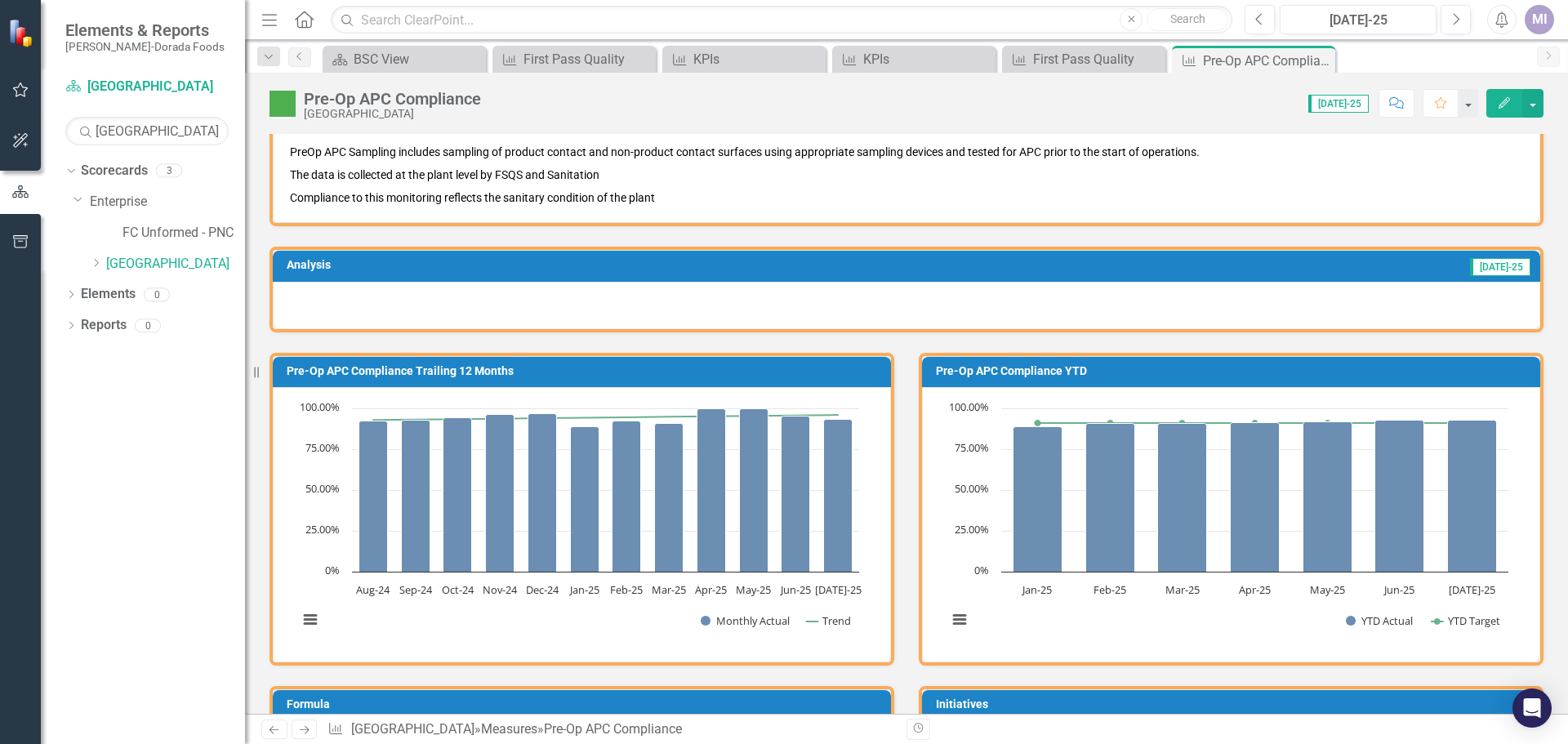
scroll to position [0, 0]
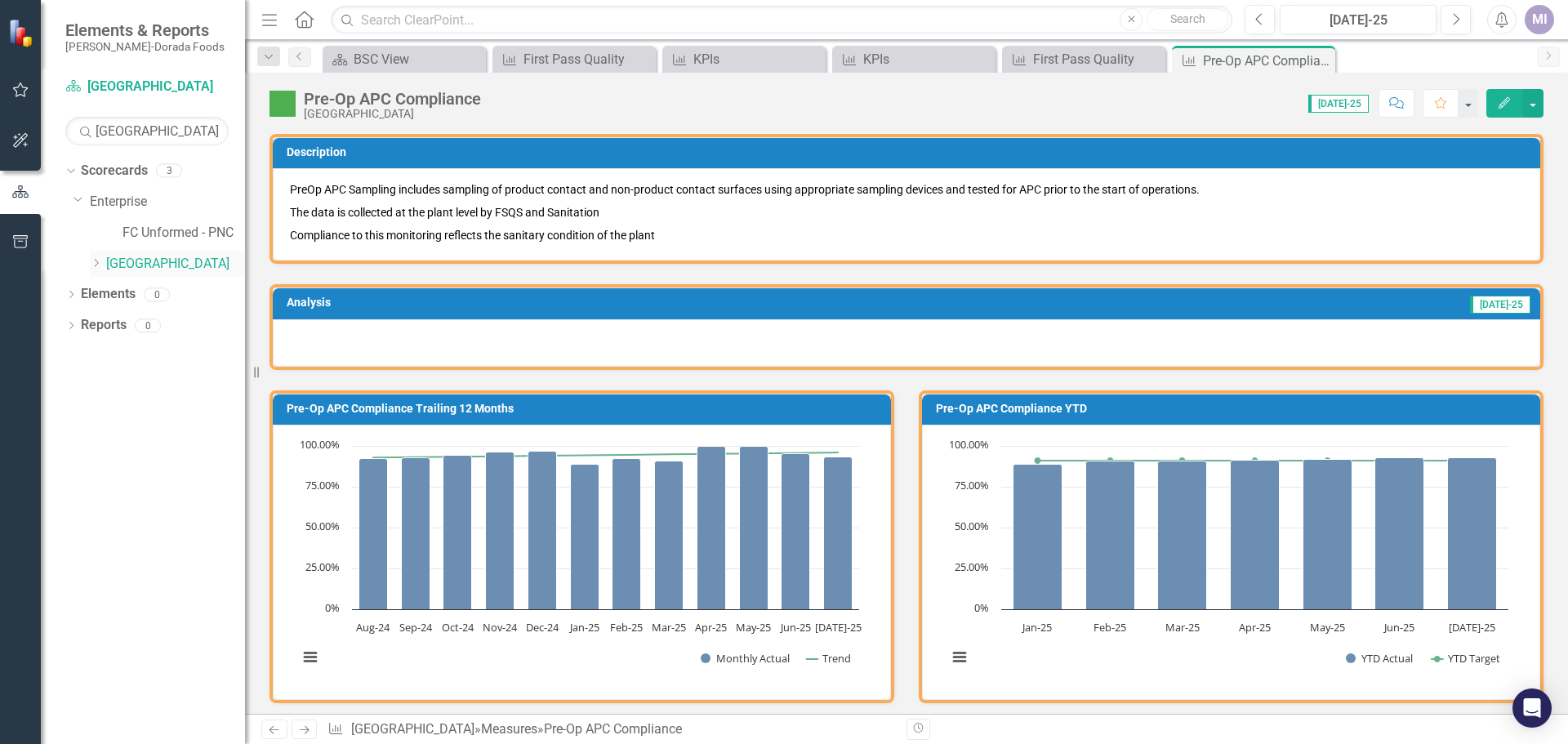
click at [120, 265] on link "[GEOGRAPHIC_DATA]" at bounding box center [175, 264] width 139 height 19
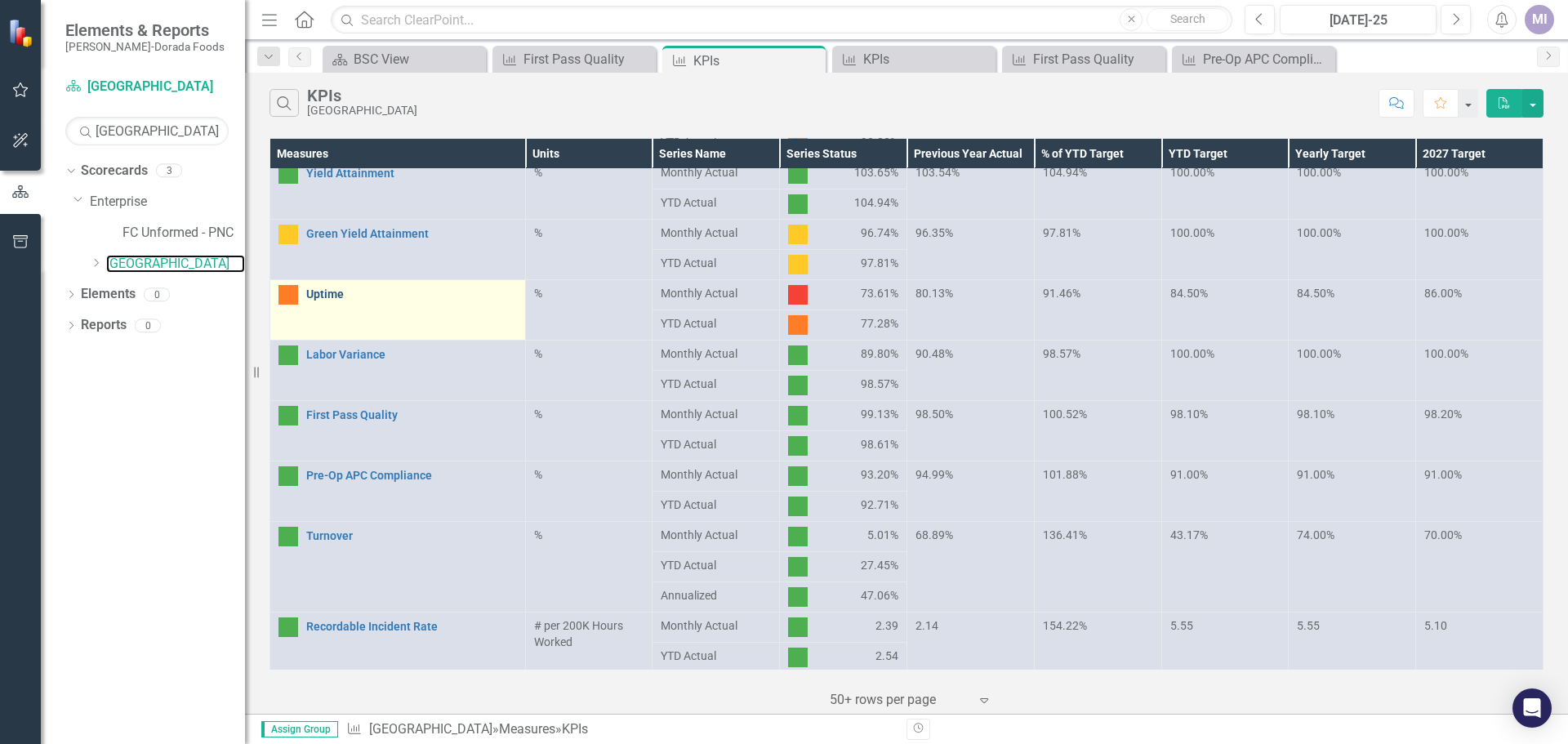
scroll to position [409, 0]
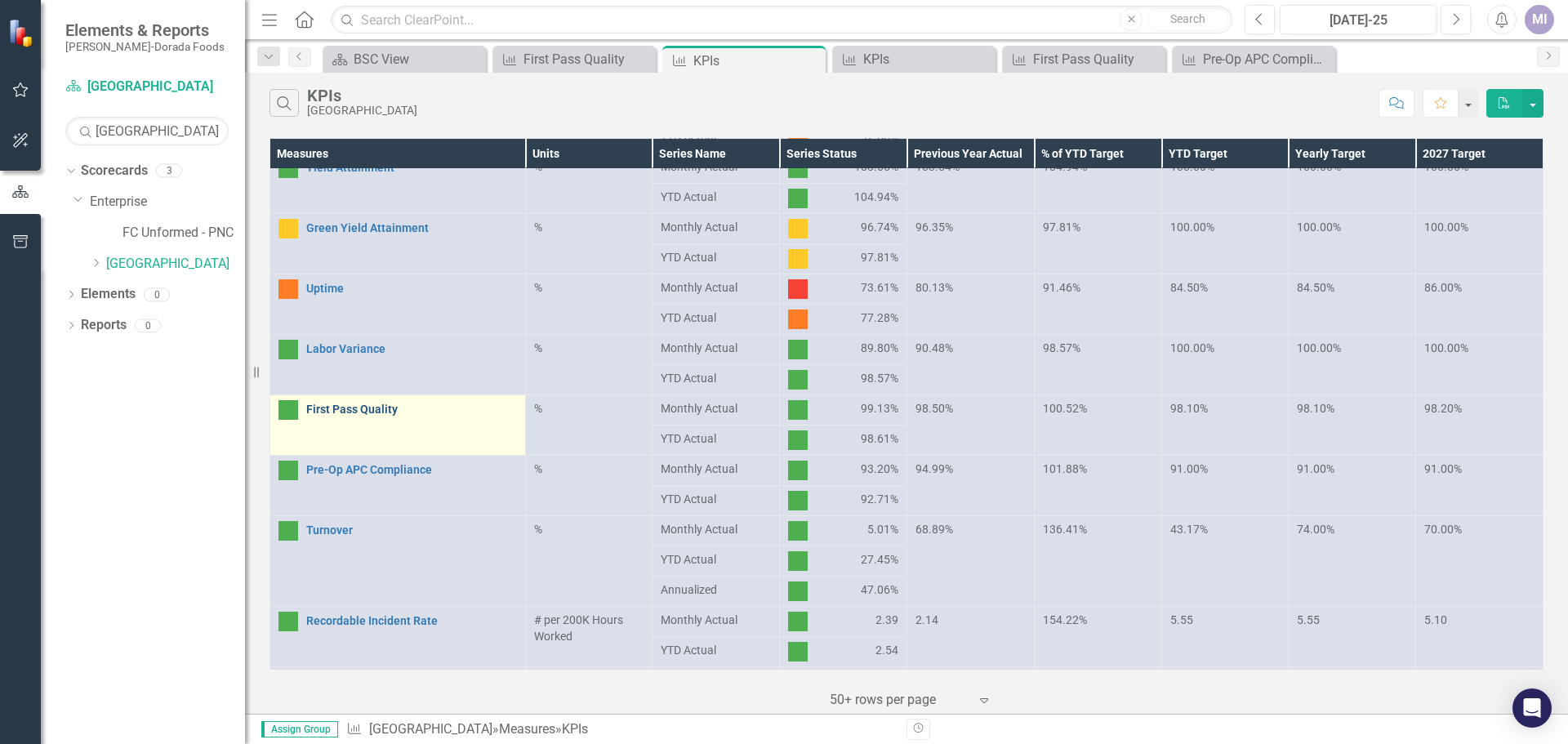
click at [376, 416] on link "First Pass Quality" at bounding box center [412, 409] width 211 height 12
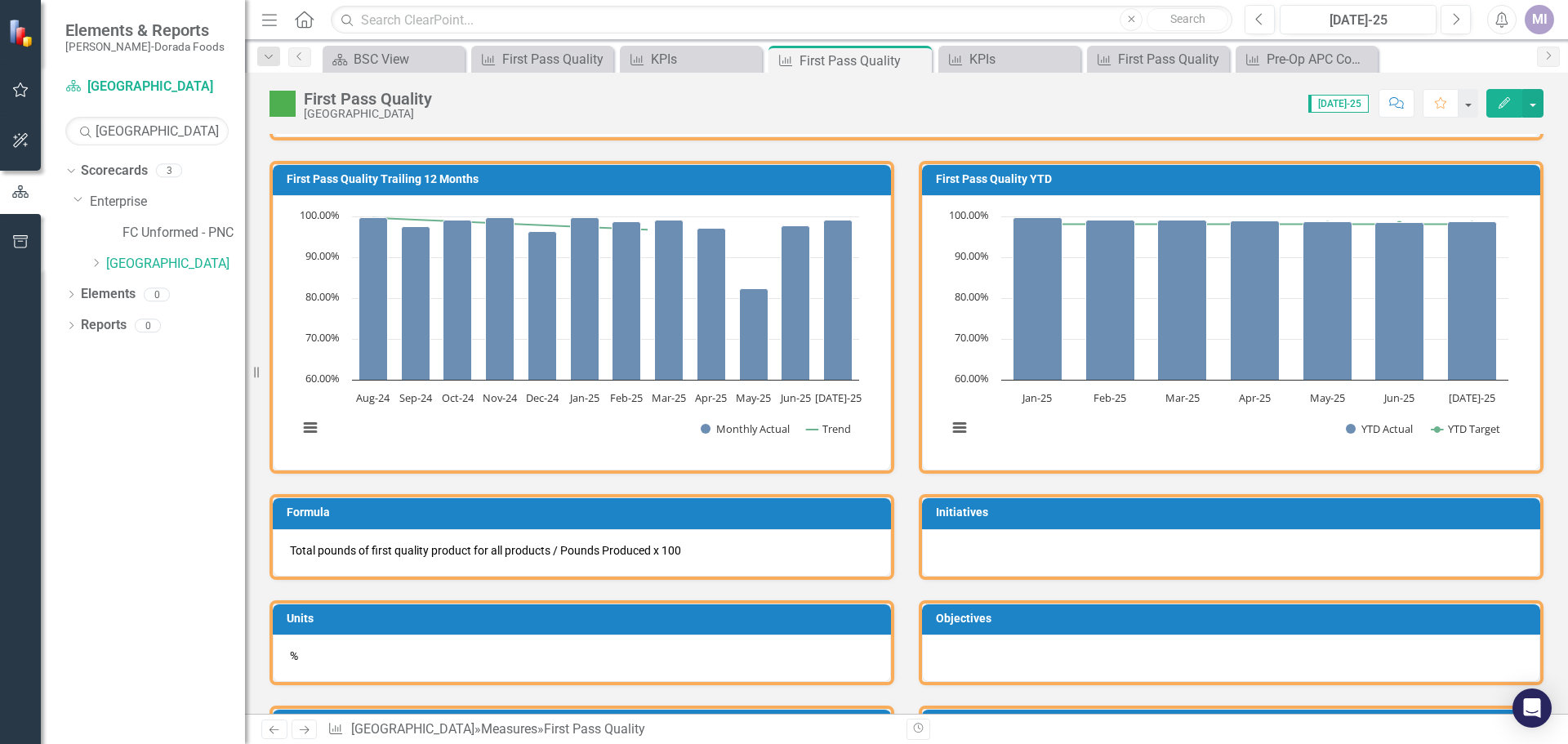
scroll to position [246, 0]
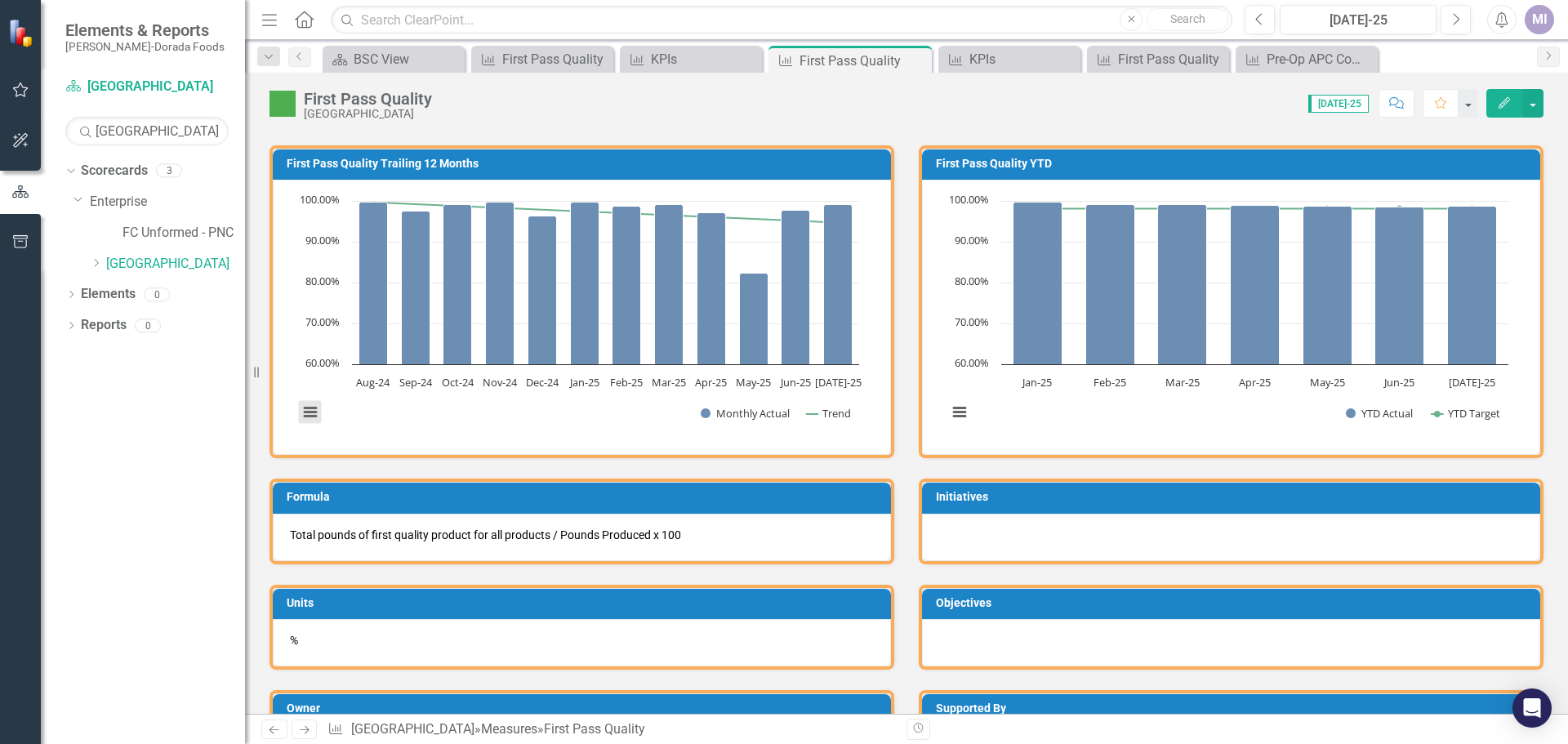
click at [313, 412] on button "View chart menu, Chart" at bounding box center [310, 413] width 23 height 23
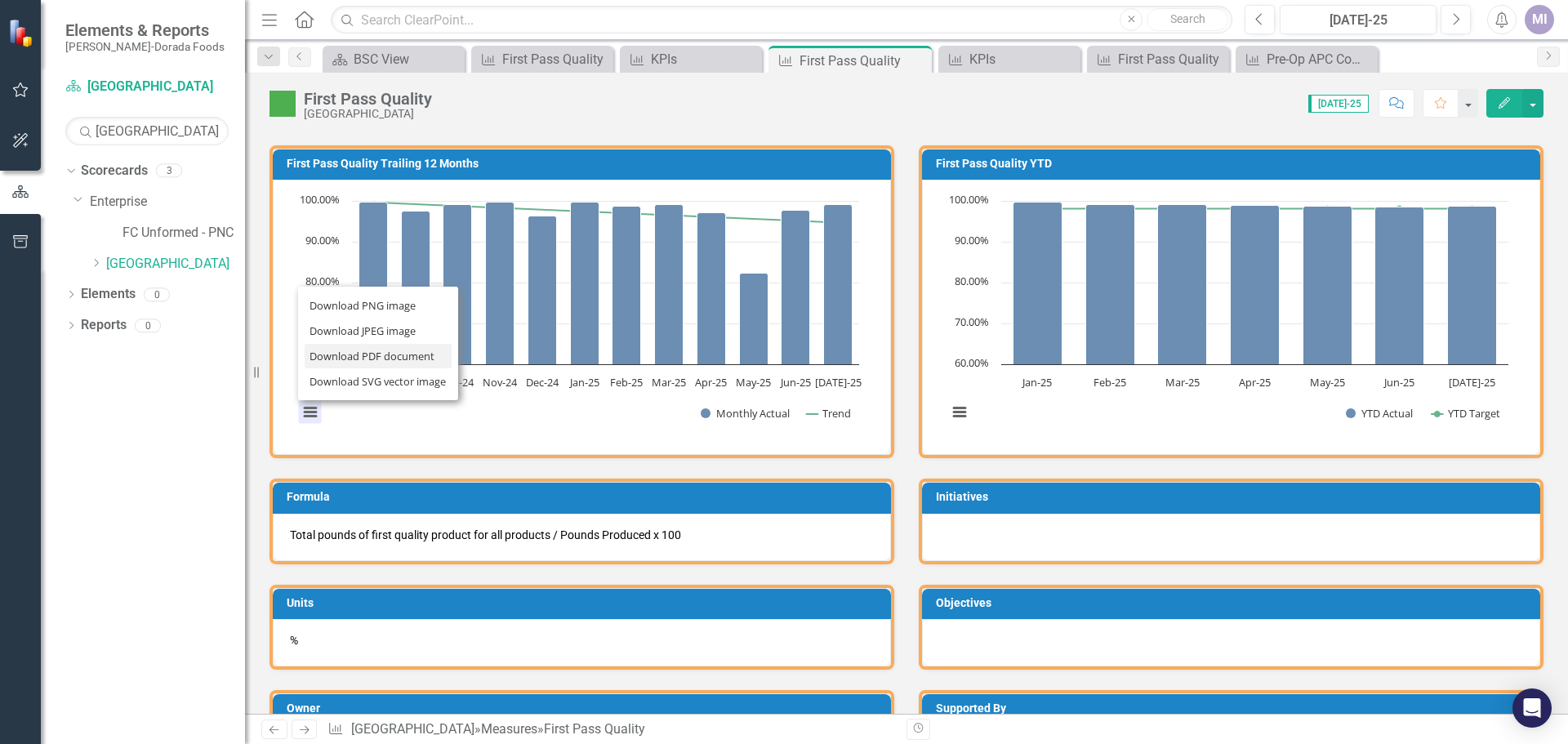
click at [366, 361] on li "Download PDF document" at bounding box center [378, 357] width 147 height 26
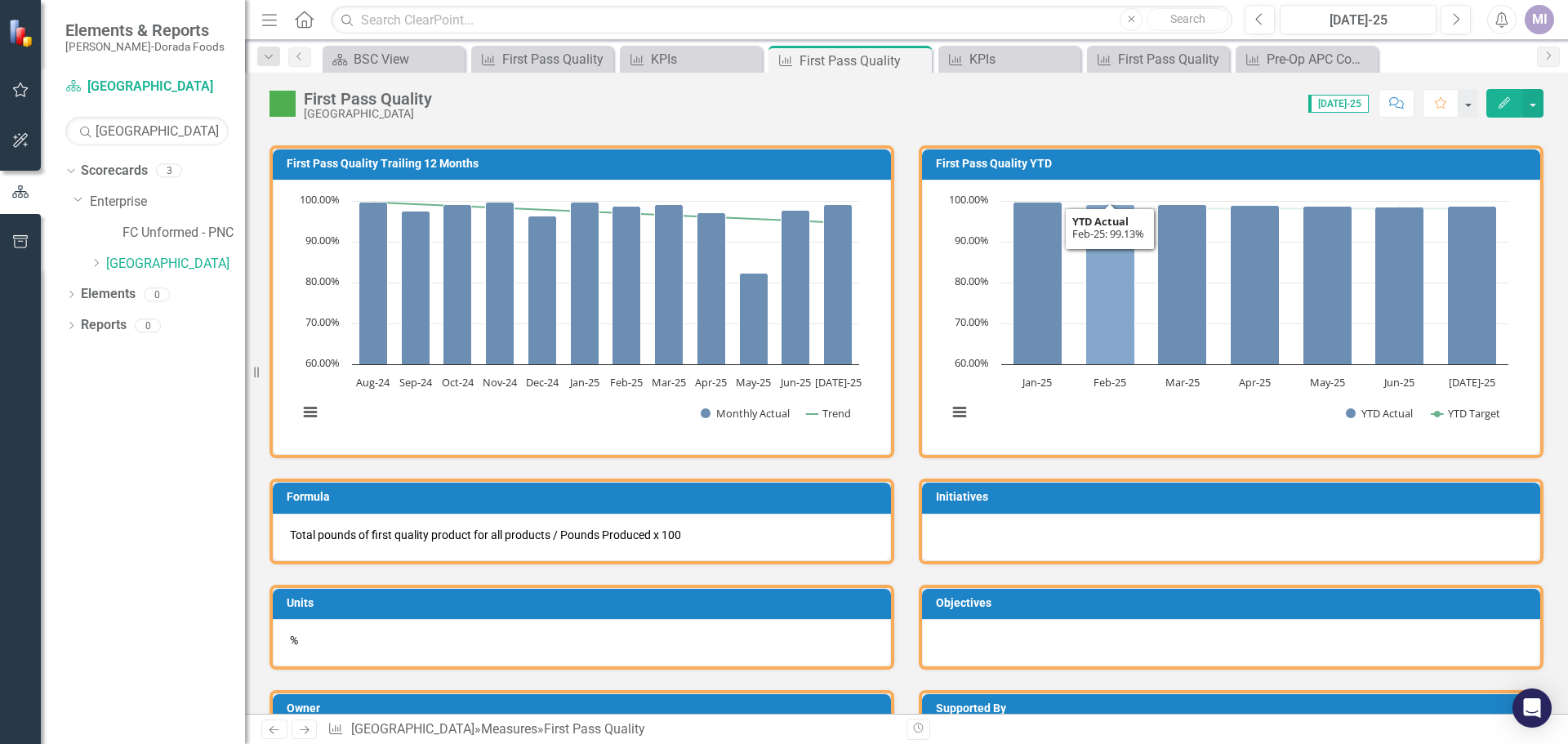
drag, startPoint x: 1125, startPoint y: 310, endPoint x: 963, endPoint y: 409, distance: 189.9
click at [963, 409] on button "View chart menu, Chart" at bounding box center [959, 413] width 23 height 23
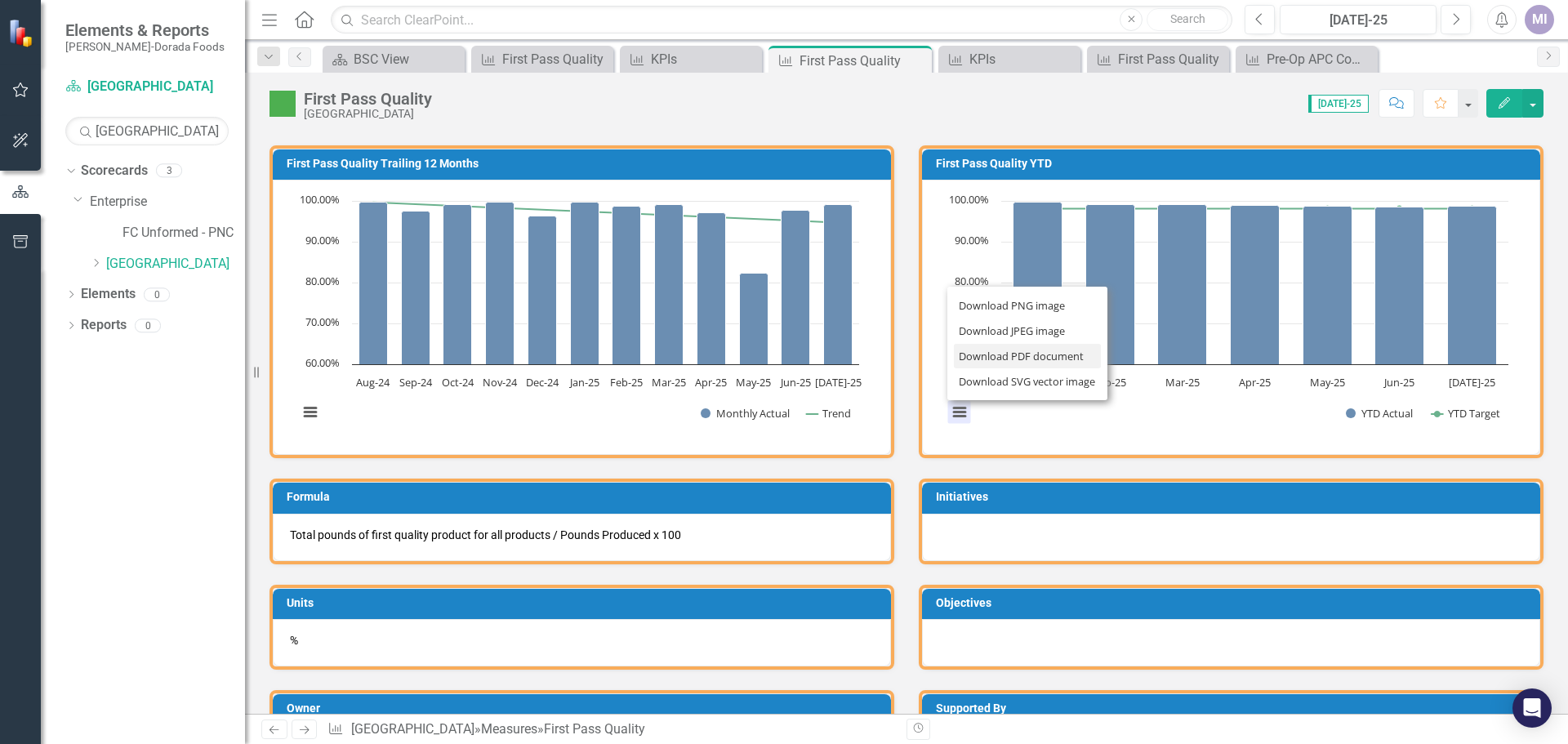
click at [993, 358] on li "Download PDF document" at bounding box center [1027, 357] width 147 height 26
